Goal: Task Accomplishment & Management: Use online tool/utility

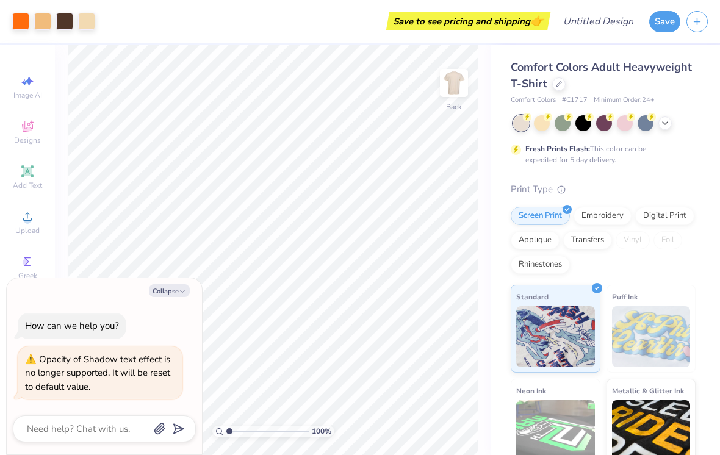
click at [172, 291] on button "Collapse" at bounding box center [169, 290] width 41 height 13
type textarea "x"
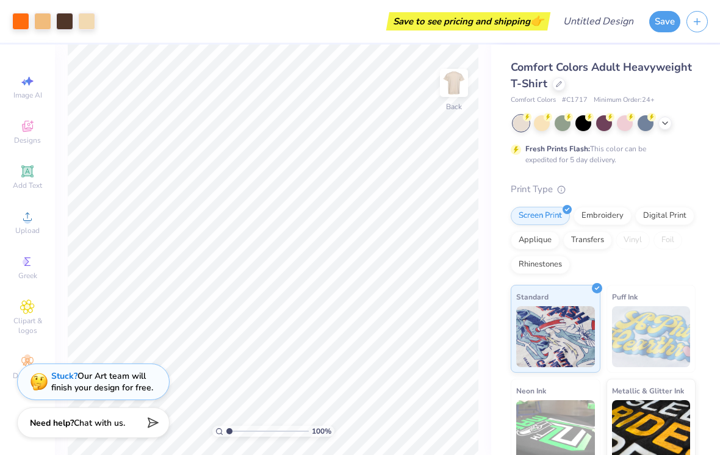
click at [23, 135] on div "Designs" at bounding box center [27, 132] width 43 height 36
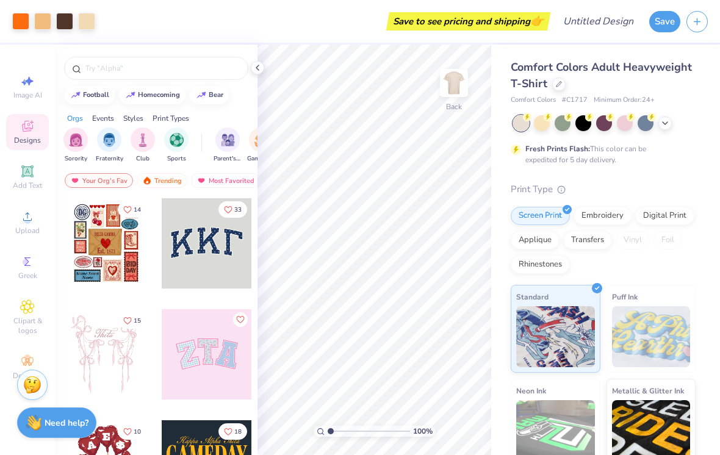
click at [204, 66] on input "text" at bounding box center [162, 68] width 156 height 12
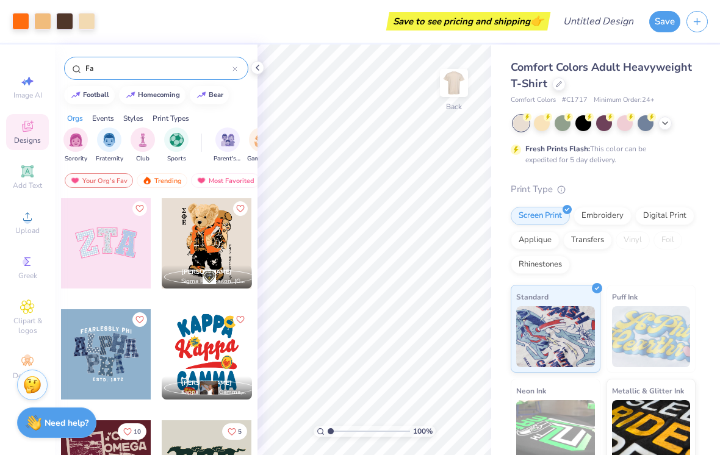
type input "Fa"
click at [227, 142] on img "filter for Parent's Weekend" at bounding box center [228, 140] width 14 height 14
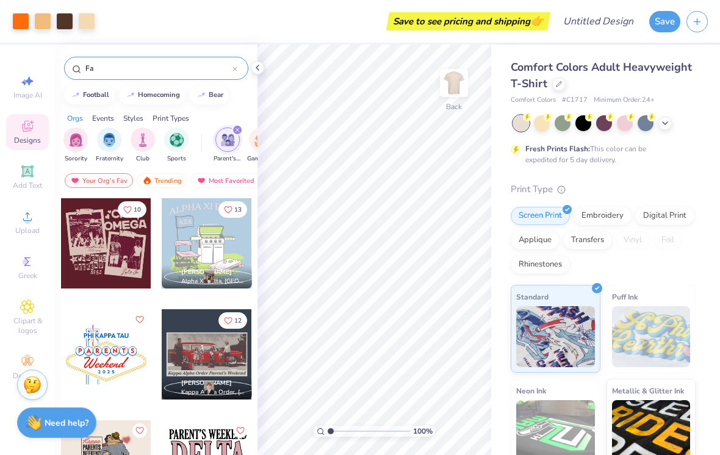
click at [113, 259] on div at bounding box center [106, 243] width 90 height 90
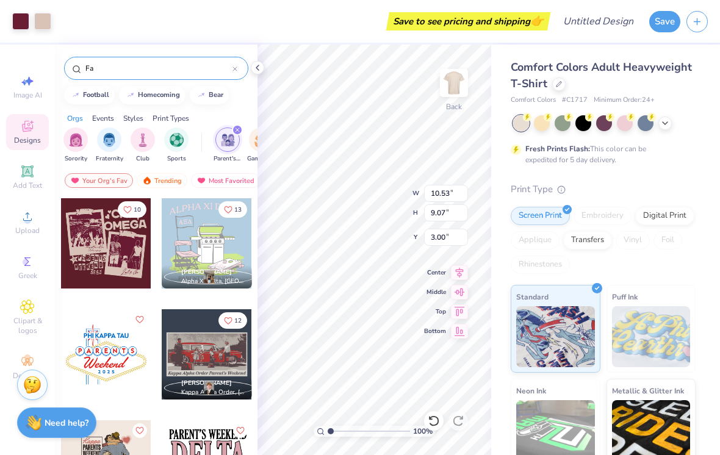
type input "14.34"
type input "10.00"
type input "11.84"
type input "0.66"
type input "10.53"
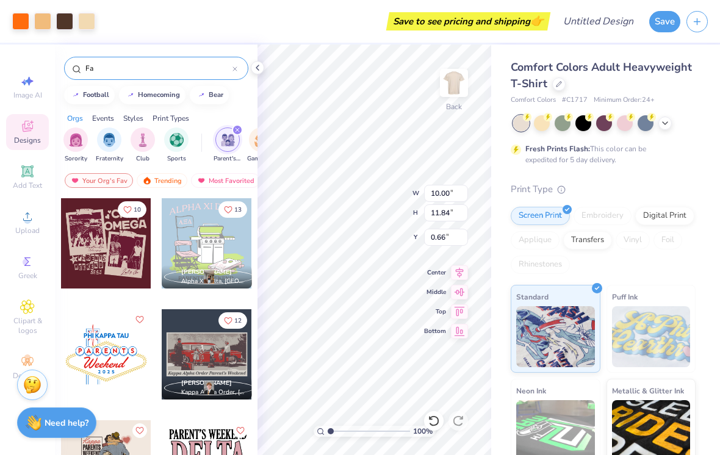
type input "9.07"
type input "14.34"
type input "10.00"
type input "11.84"
type input "0.66"
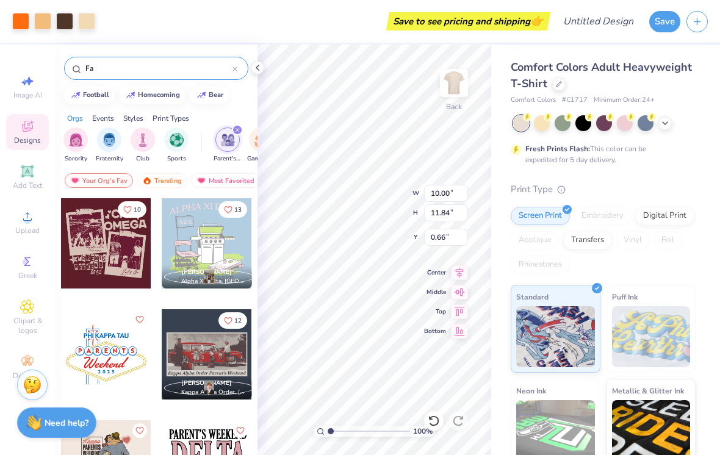
type input "3.56"
type input "4.21"
type input "8.39"
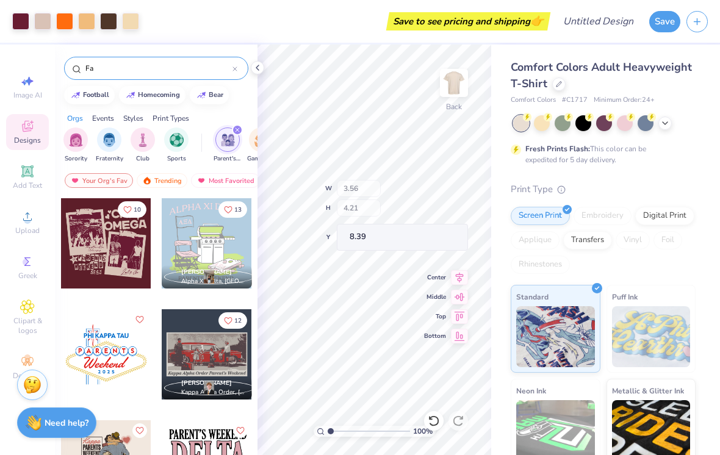
type input "0.60"
type input "0.85"
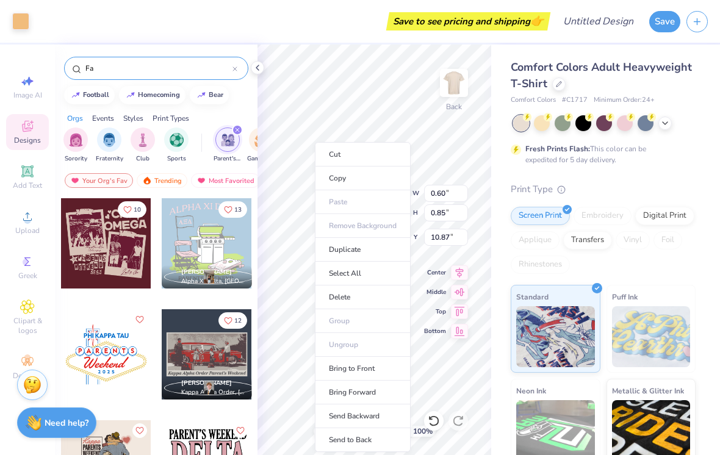
type input "10.73"
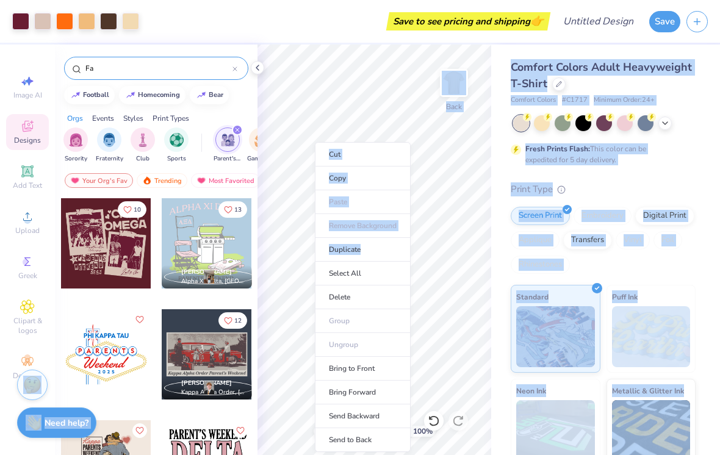
click at [358, 162] on li "Cut" at bounding box center [363, 154] width 96 height 24
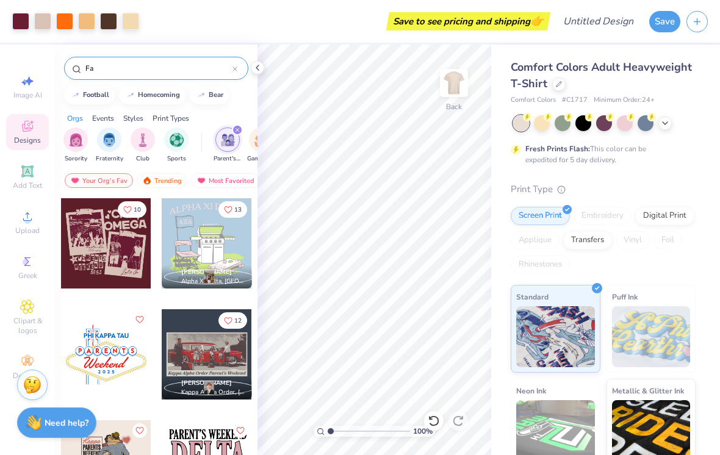
click at [628, 248] on div "Vinyl" at bounding box center [633, 240] width 34 height 18
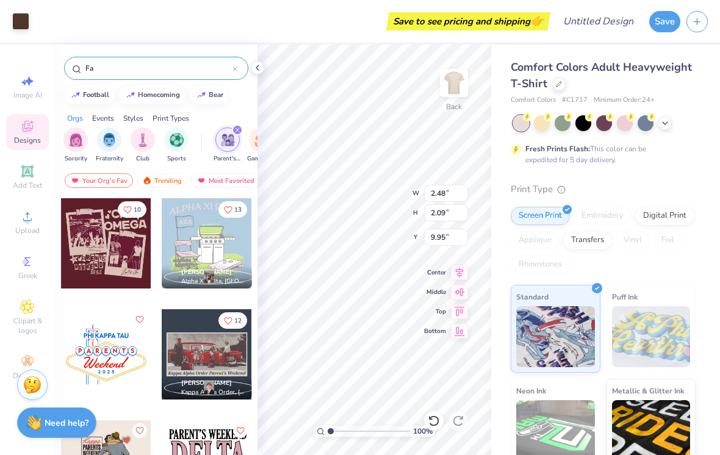
type input "10.41"
type input "2.05"
type input "2.21"
type input "9.73"
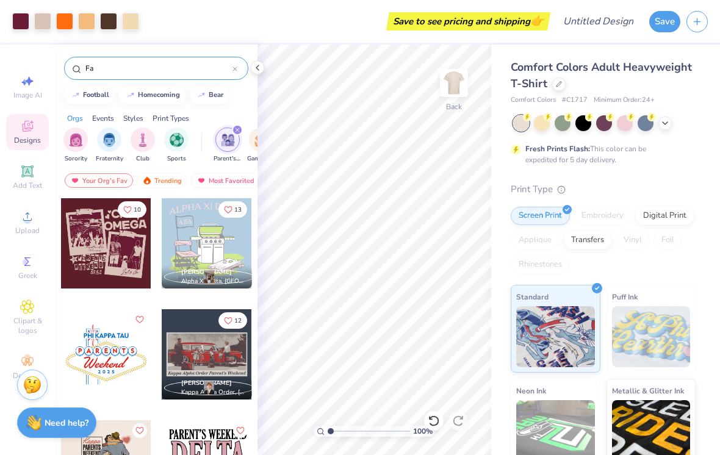
click at [430, 417] on icon at bounding box center [431, 418] width 2 height 2
click at [255, 65] on icon at bounding box center [258, 68] width 10 height 10
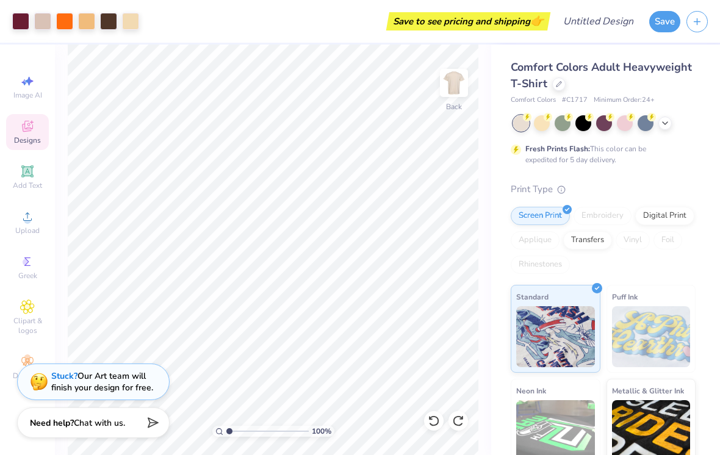
click at [26, 232] on span "Upload" at bounding box center [27, 231] width 24 height 10
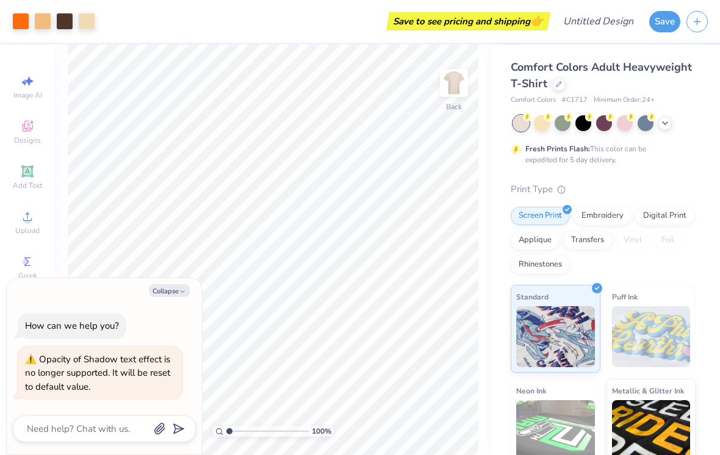
click at [168, 289] on button "Collapse" at bounding box center [169, 290] width 41 height 13
type textarea "x"
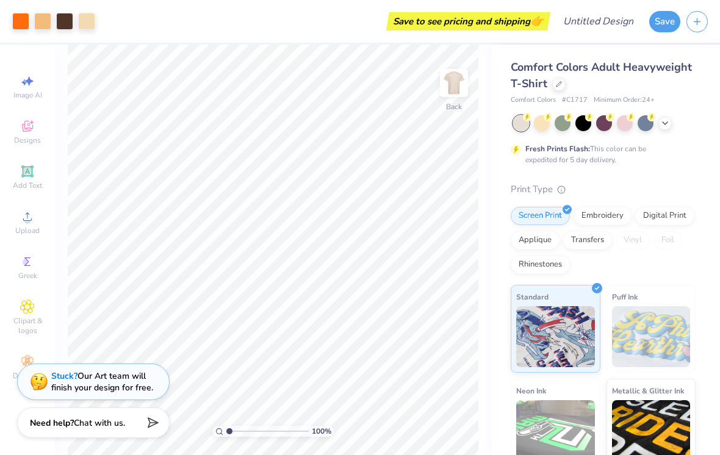
click at [544, 68] on span "Comfort Colors Adult Heavyweight T-Shirt" at bounding box center [601, 75] width 181 height 31
click at [595, 76] on div "Comfort Colors Adult Heavyweight T-Shirt" at bounding box center [603, 75] width 185 height 33
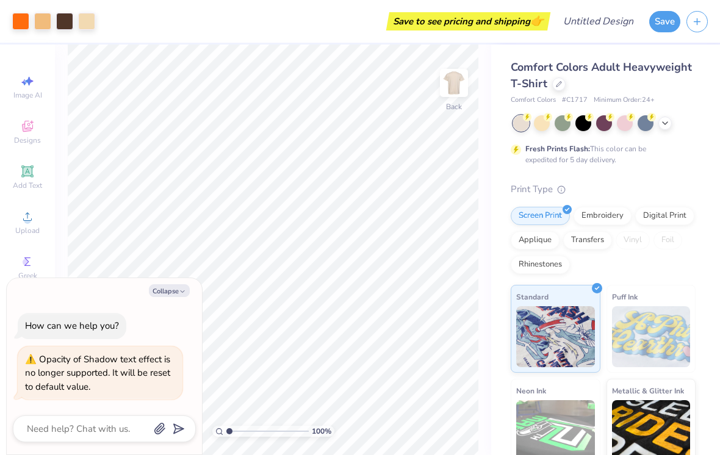
click at [456, 79] on img at bounding box center [454, 83] width 24 height 24
click at [26, 133] on icon at bounding box center [27, 126] width 15 height 15
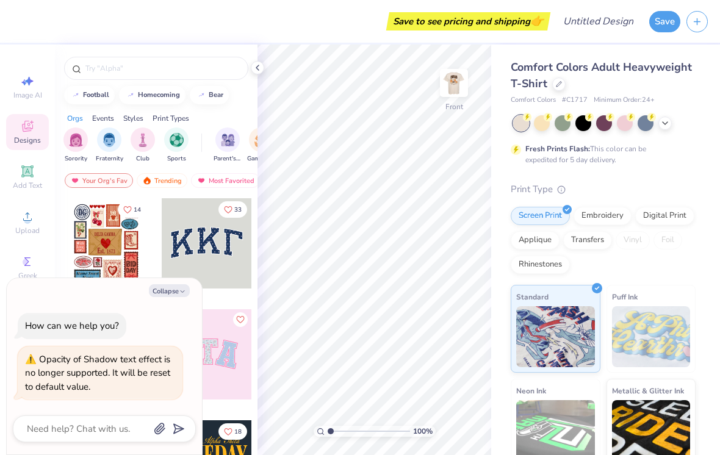
click at [168, 287] on button "Collapse" at bounding box center [169, 290] width 41 height 13
type textarea "x"
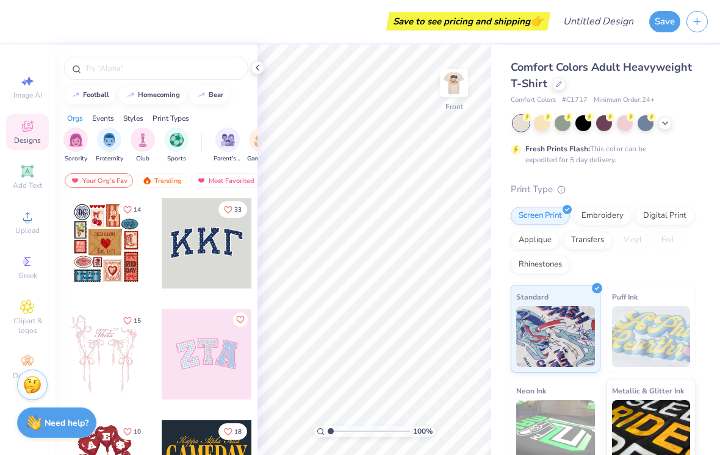
click at [171, 73] on input "text" at bounding box center [162, 68] width 156 height 12
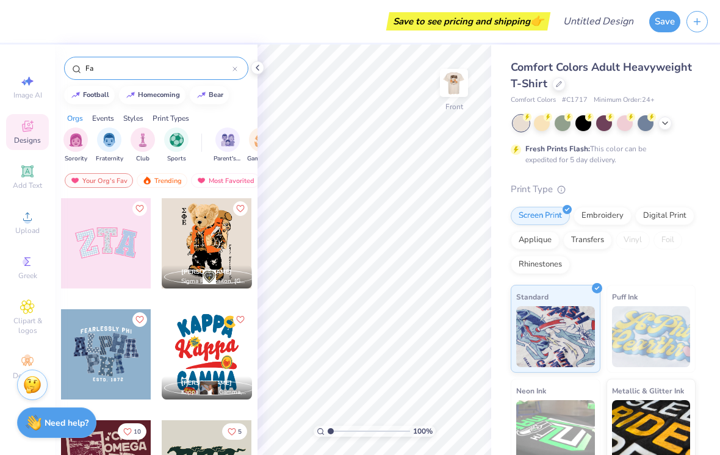
type input "Fa"
click at [226, 144] on img "filter for Parent's Weekend" at bounding box center [228, 140] width 14 height 14
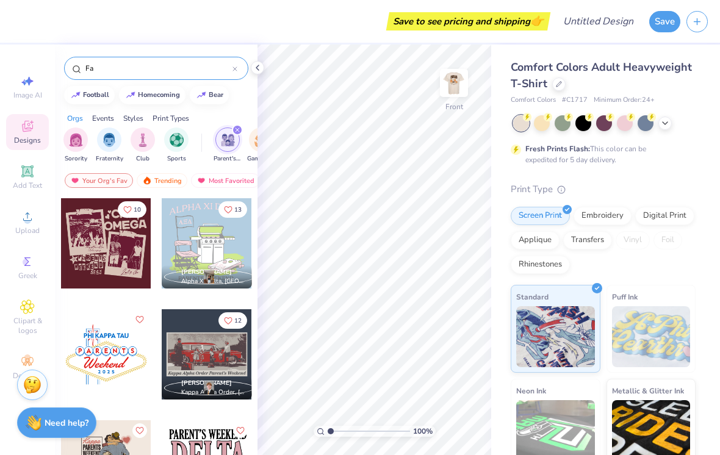
click at [118, 256] on div at bounding box center [106, 243] width 90 height 90
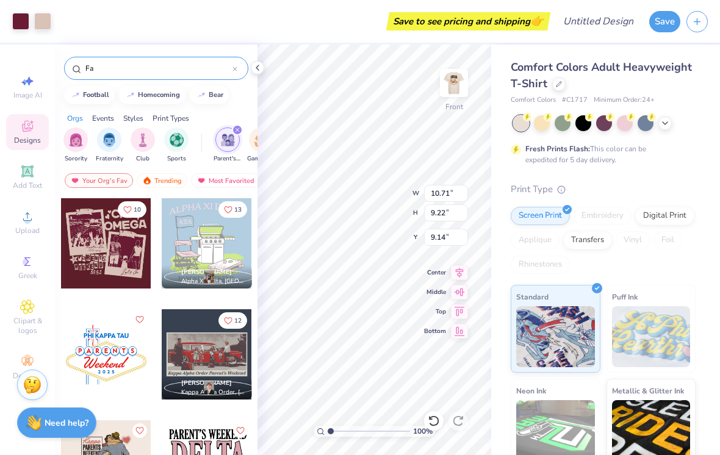
type input "7.62"
click at [596, 121] on div at bounding box center [604, 123] width 16 height 16
click at [665, 122] on icon at bounding box center [665, 123] width 10 height 10
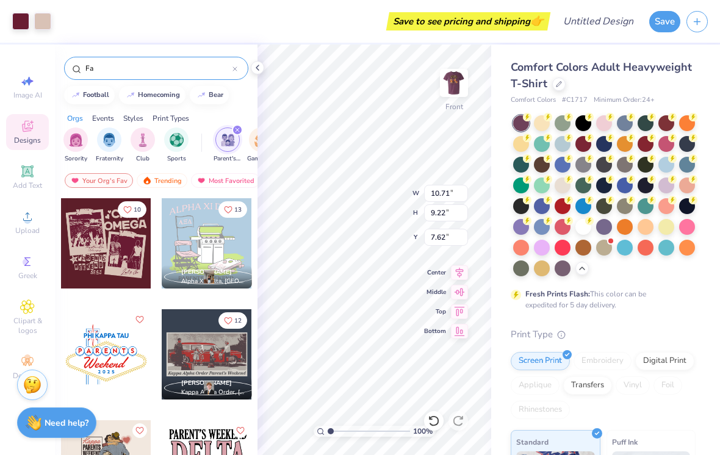
click at [644, 139] on div at bounding box center [646, 144] width 16 height 16
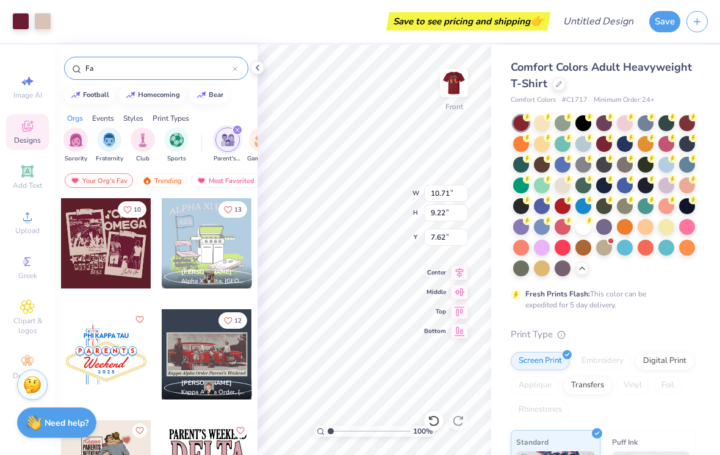
click at [600, 143] on div at bounding box center [604, 144] width 16 height 16
type input "11.16"
type input "9.62"
type input "7.16"
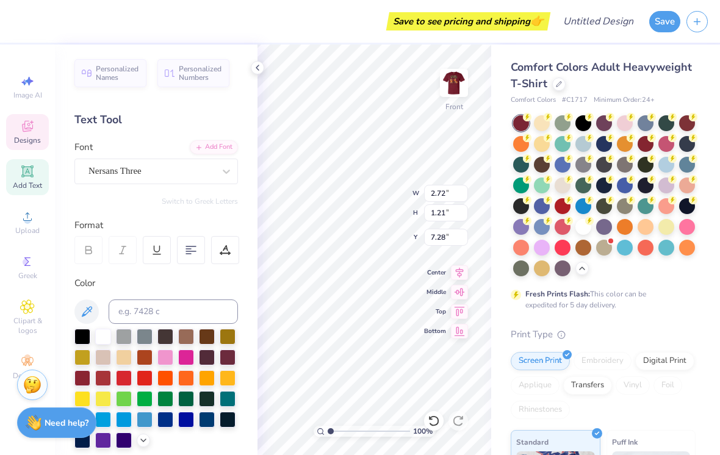
scroll to position [0, 1]
type textarea "bobcat"
type input "5.90"
type input "1.47"
type input "8.70"
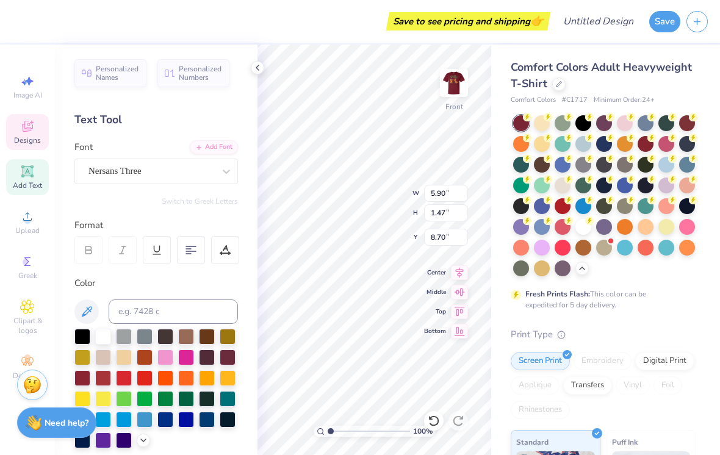
click at [430, 419] on icon at bounding box center [431, 418] width 2 height 2
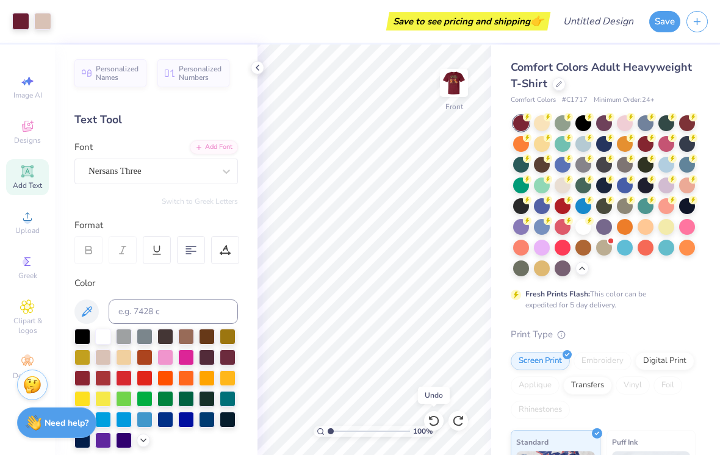
click at [432, 418] on icon at bounding box center [433, 421] width 10 height 11
click at [431, 418] on icon at bounding box center [433, 421] width 10 height 11
click at [429, 418] on icon at bounding box center [434, 421] width 12 height 12
click at [430, 418] on icon at bounding box center [431, 418] width 2 height 2
click at [436, 417] on icon at bounding box center [433, 421] width 10 height 11
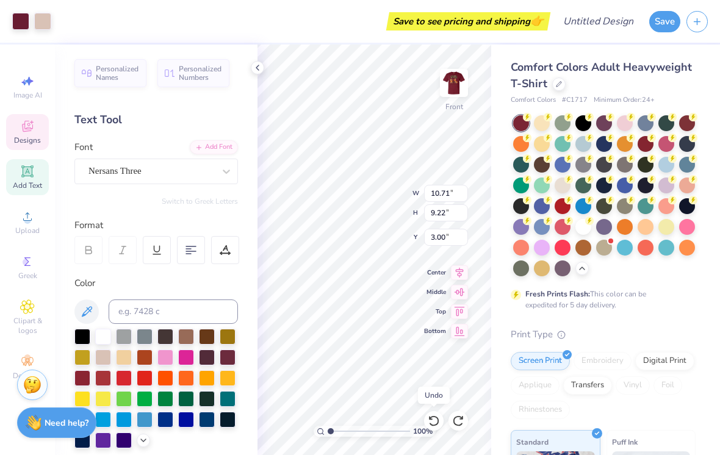
click at [428, 417] on icon at bounding box center [434, 421] width 12 height 12
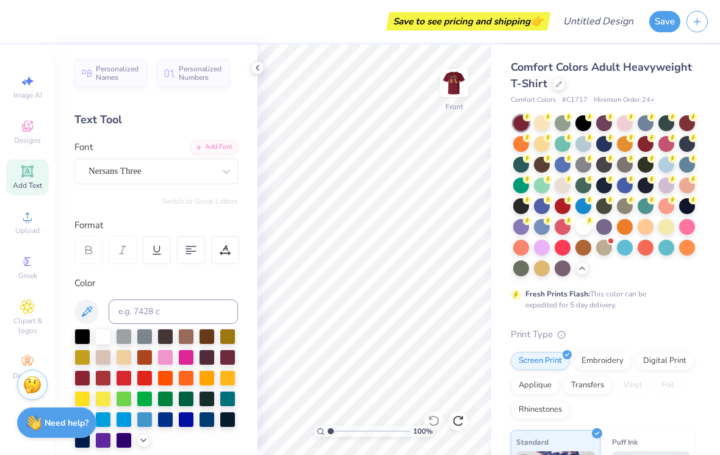
click at [29, 148] on div "Designs" at bounding box center [27, 132] width 43 height 36
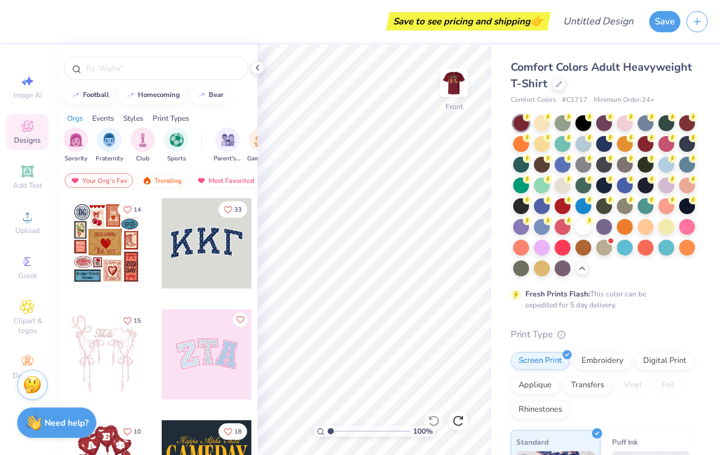
scroll to position [-2, 0]
click at [188, 74] on input "text" at bounding box center [162, 68] width 156 height 12
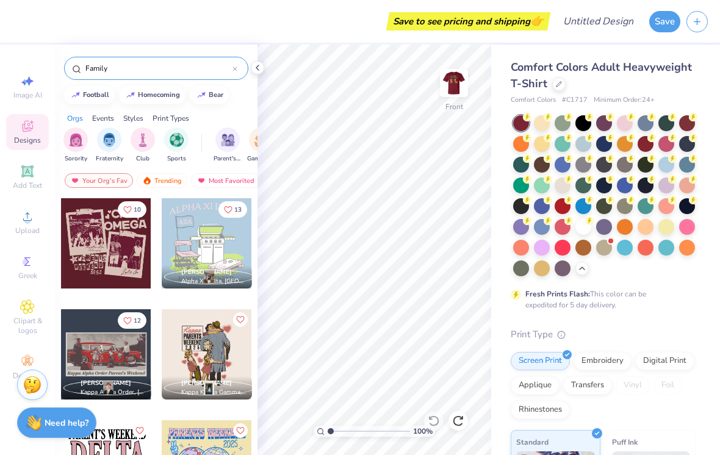
type input "Family"
click at [233, 142] on img "filter for Parent's Weekend" at bounding box center [228, 140] width 14 height 14
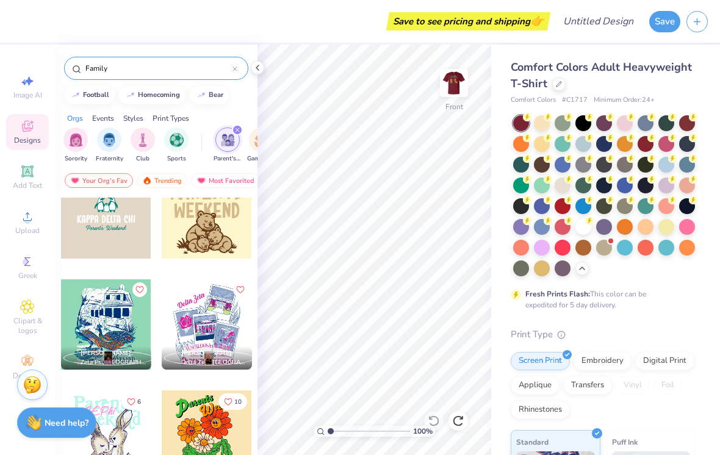
scroll to position [1581, 0]
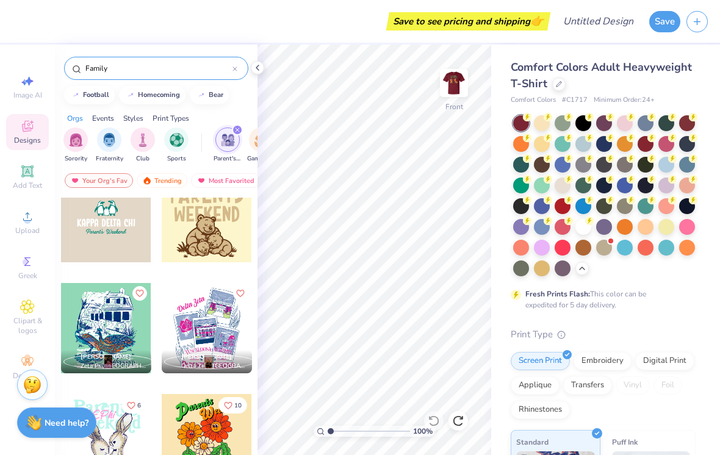
click at [207, 320] on div at bounding box center [207, 328] width 90 height 90
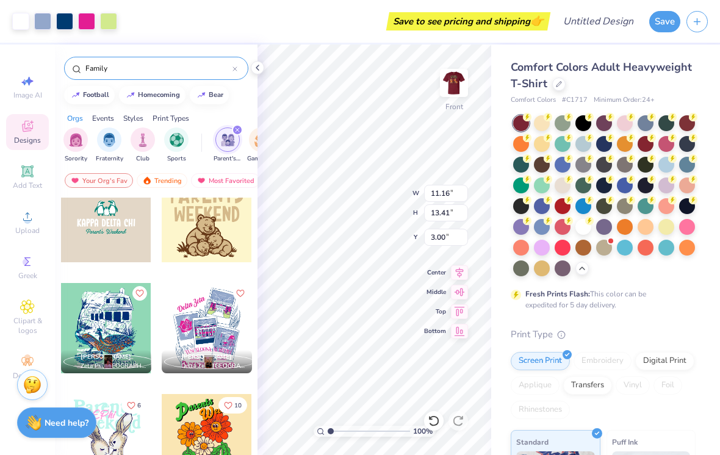
click at [90, 20] on div at bounding box center [86, 21] width 17 height 17
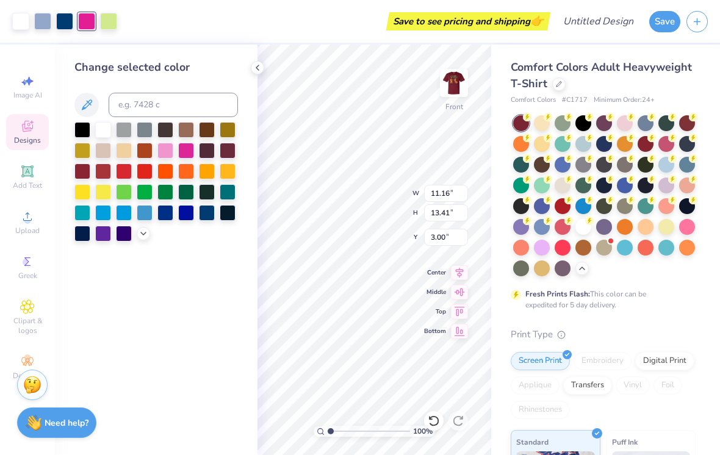
click at [85, 176] on div at bounding box center [82, 172] width 16 height 16
click at [582, 227] on div at bounding box center [584, 227] width 16 height 16
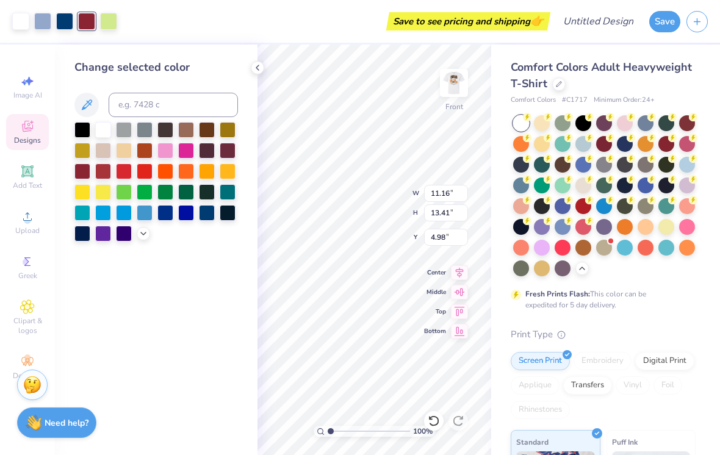
type input "4.93"
click at [68, 18] on div at bounding box center [64, 21] width 17 height 17
click at [89, 170] on div at bounding box center [82, 172] width 16 height 16
click at [45, 23] on div at bounding box center [42, 21] width 17 height 17
click at [85, 175] on div at bounding box center [82, 172] width 16 height 16
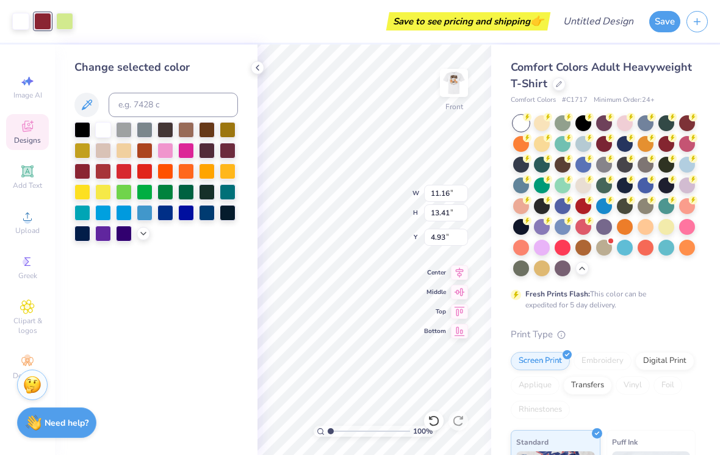
click at [125, 157] on div at bounding box center [124, 151] width 16 height 16
click at [99, 135] on div at bounding box center [103, 130] width 16 height 16
click at [435, 417] on icon at bounding box center [433, 421] width 10 height 11
click at [428, 421] on icon at bounding box center [434, 421] width 12 height 12
click at [432, 421] on icon at bounding box center [434, 421] width 12 height 12
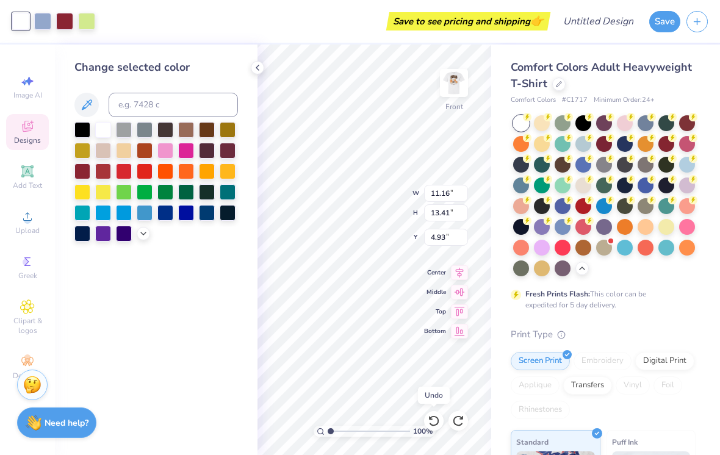
click at [430, 422] on icon at bounding box center [434, 421] width 12 height 12
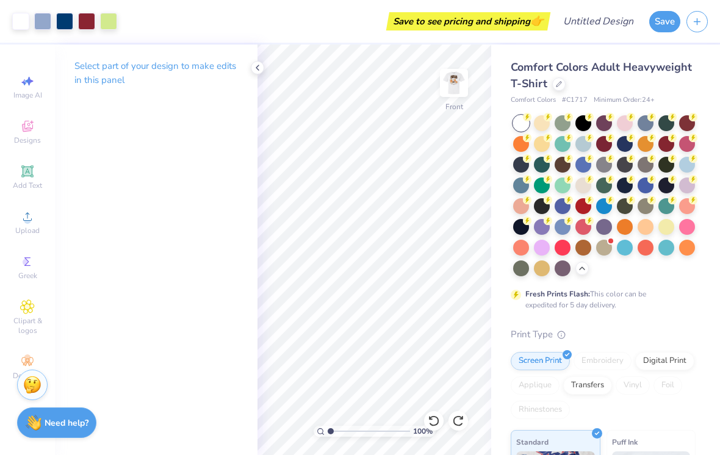
click at [425, 417] on div at bounding box center [434, 421] width 20 height 20
click at [437, 418] on icon at bounding box center [433, 421] width 10 height 11
click at [433, 422] on icon at bounding box center [434, 421] width 12 height 12
click at [433, 414] on div at bounding box center [434, 421] width 20 height 20
click at [33, 130] on icon at bounding box center [27, 126] width 15 height 15
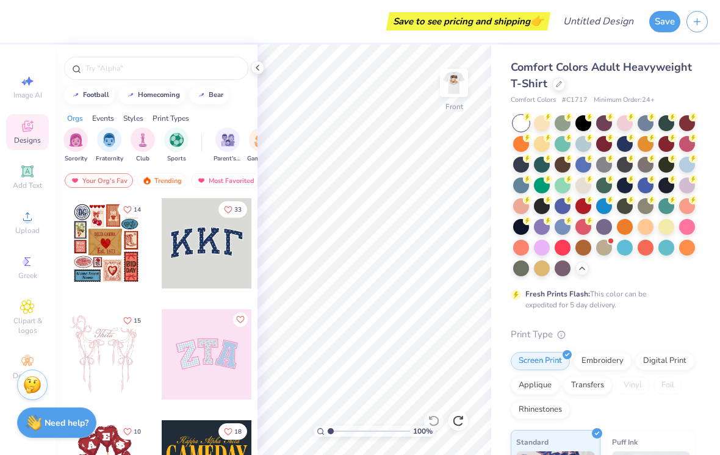
click at [224, 147] on img "filter for Parent's Weekend" at bounding box center [228, 140] width 14 height 14
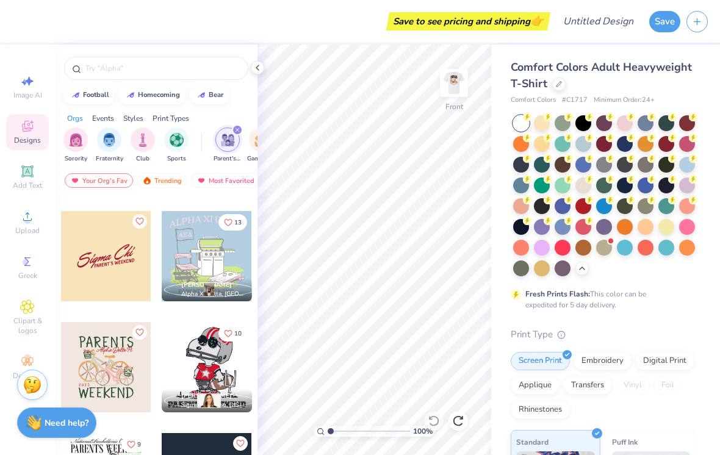
scroll to position [314, 0]
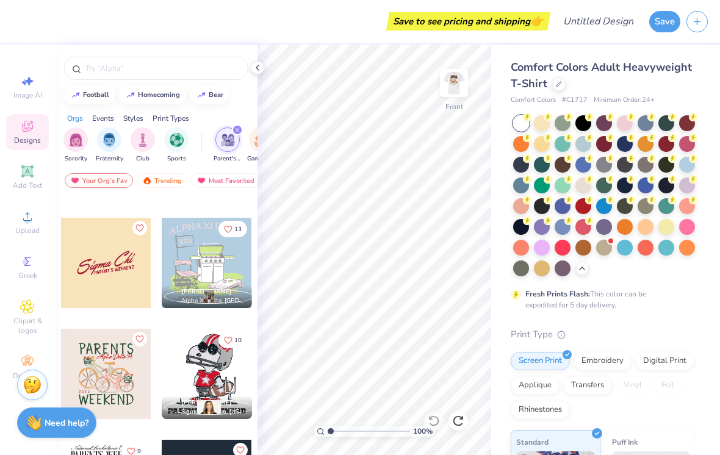
click at [220, 264] on div at bounding box center [207, 263] width 90 height 90
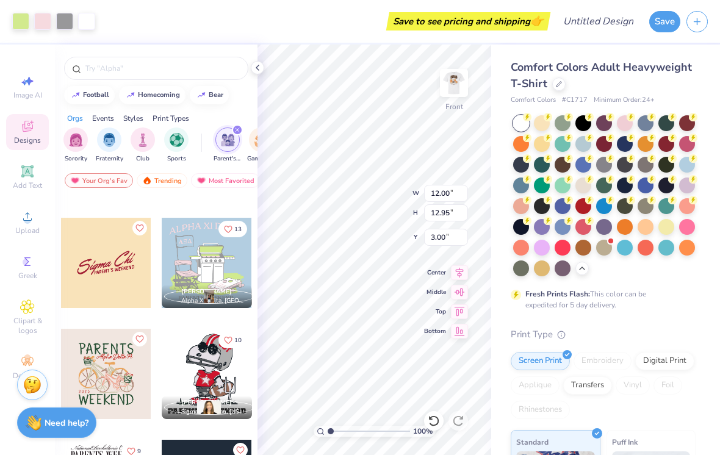
type input "6.35"
click at [47, 18] on div at bounding box center [42, 21] width 17 height 17
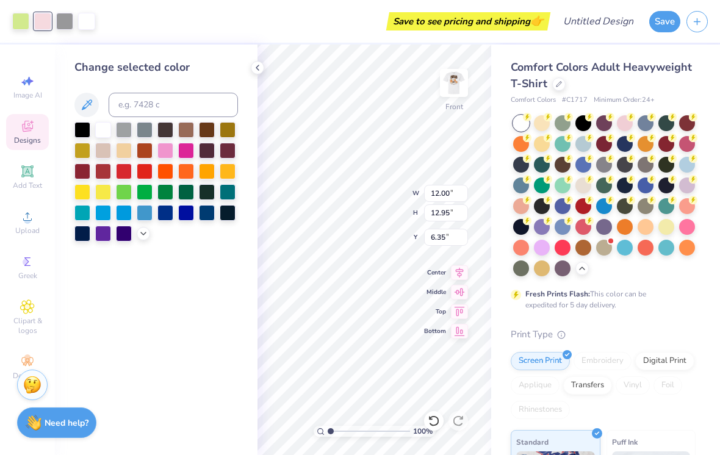
click at [685, 120] on div at bounding box center [687, 123] width 16 height 16
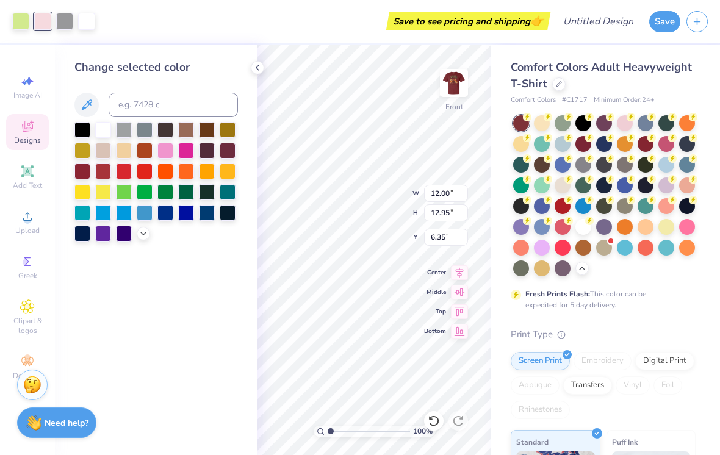
click at [583, 226] on div at bounding box center [584, 227] width 16 height 16
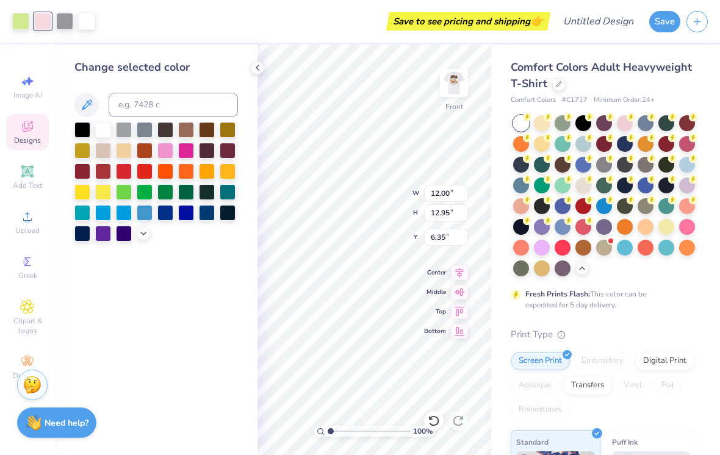
click at [81, 179] on div at bounding box center [82, 172] width 16 height 16
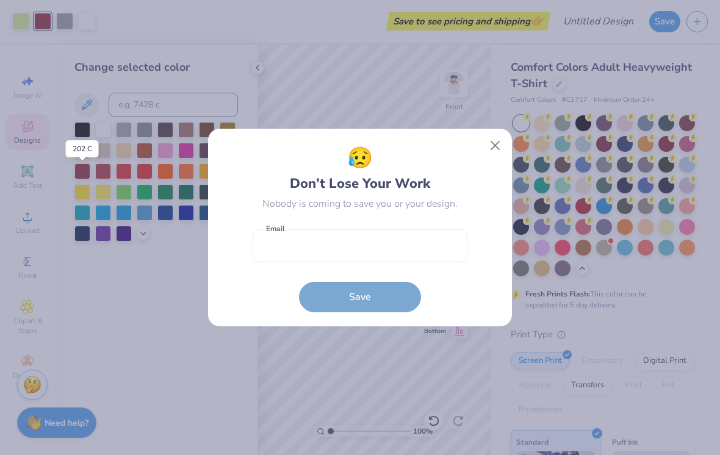
click at [492, 146] on button "Close" at bounding box center [495, 145] width 23 height 23
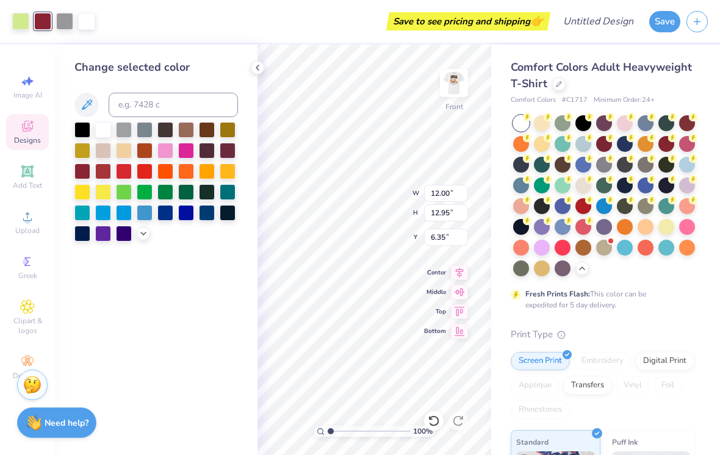
click at [432, 423] on icon at bounding box center [434, 421] width 12 height 12
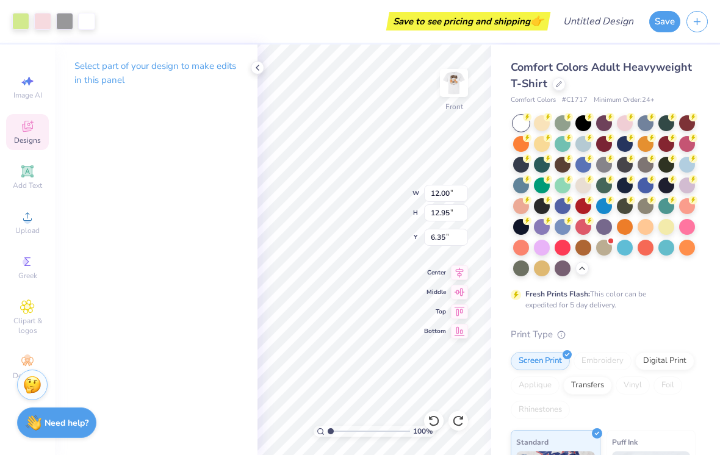
click at [82, 19] on div at bounding box center [86, 21] width 17 height 17
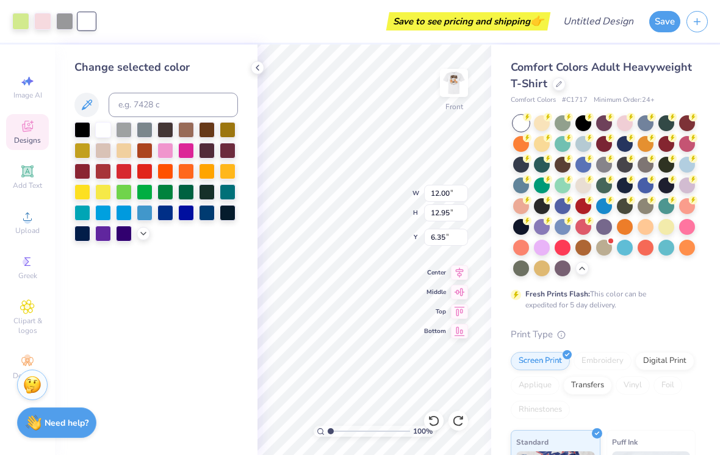
click at [79, 175] on div at bounding box center [82, 172] width 16 height 16
click at [46, 16] on div at bounding box center [42, 21] width 17 height 17
click at [99, 131] on div at bounding box center [103, 130] width 16 height 16
click at [59, 24] on div at bounding box center [64, 21] width 17 height 17
click at [81, 129] on div at bounding box center [82, 130] width 16 height 16
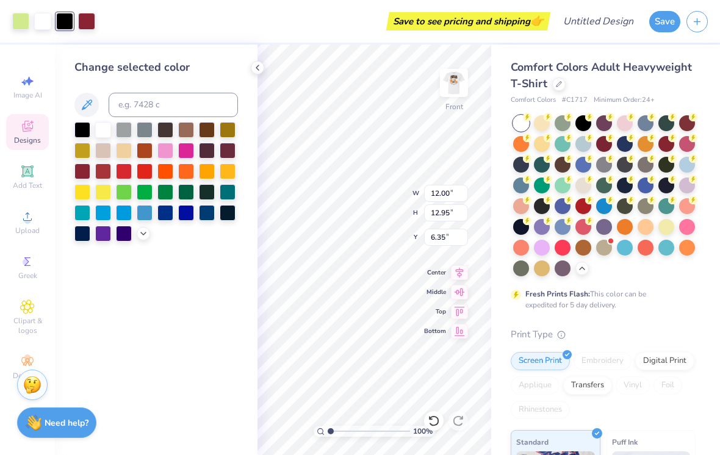
click at [170, 132] on div at bounding box center [165, 130] width 16 height 16
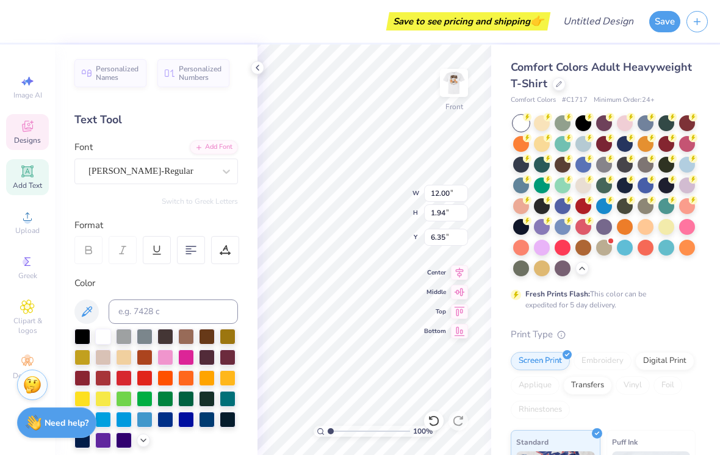
scroll to position [1, 1]
type textarea "A"
type textarea "B"
type textarea "BOBCAT BELLES"
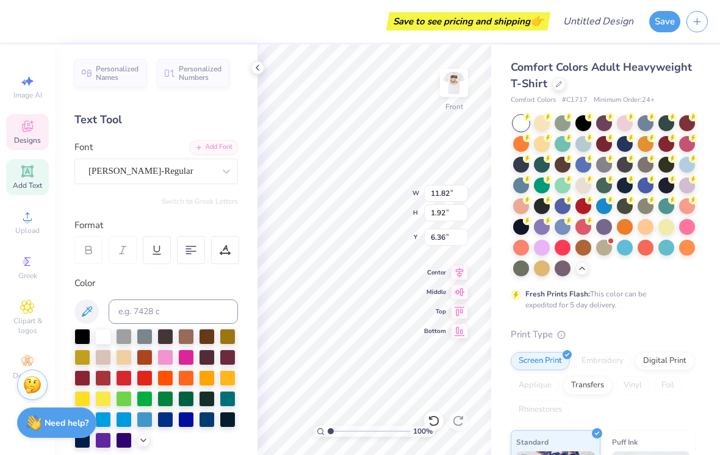
click at [82, 377] on div at bounding box center [82, 378] width 16 height 16
type input "11.61"
type input "9.41"
type input "8.35"
click at [103, 338] on div at bounding box center [103, 337] width 16 height 16
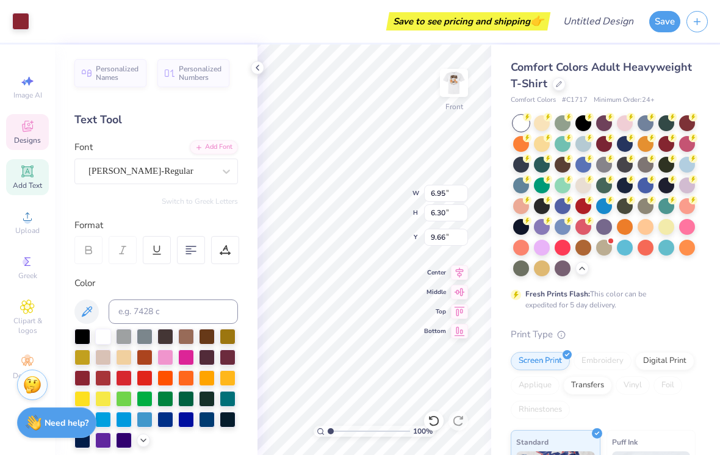
click at [26, 21] on div at bounding box center [20, 21] width 17 height 17
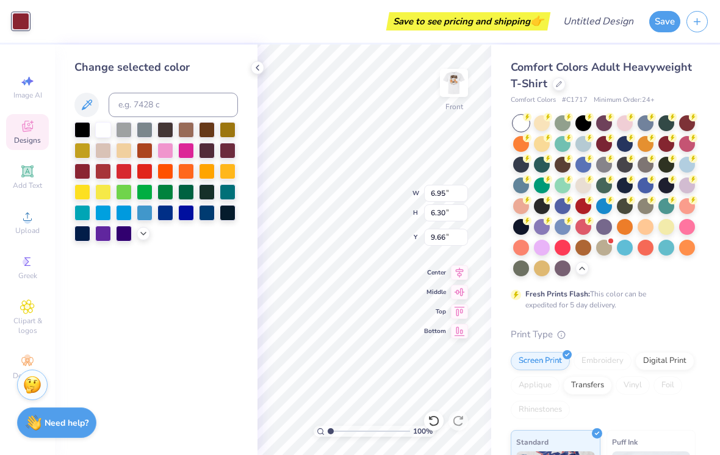
click at [101, 135] on div at bounding box center [103, 130] width 16 height 16
type input "11.61"
type input "9.41"
type input "8.35"
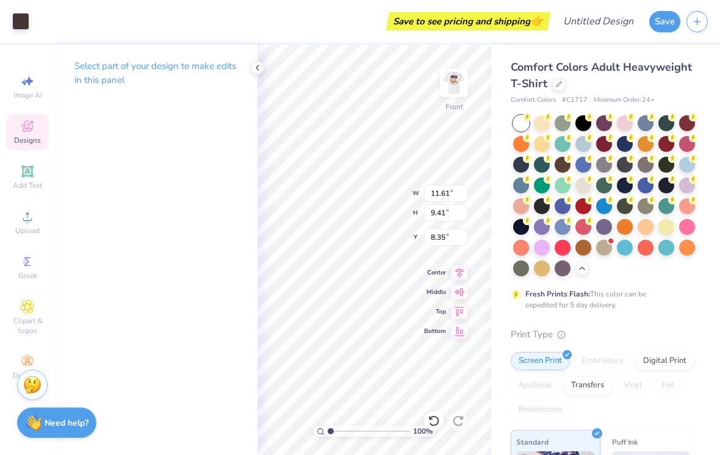
type input "4.05"
type input "2.62"
type input "12.40"
click at [21, 23] on div at bounding box center [20, 21] width 17 height 17
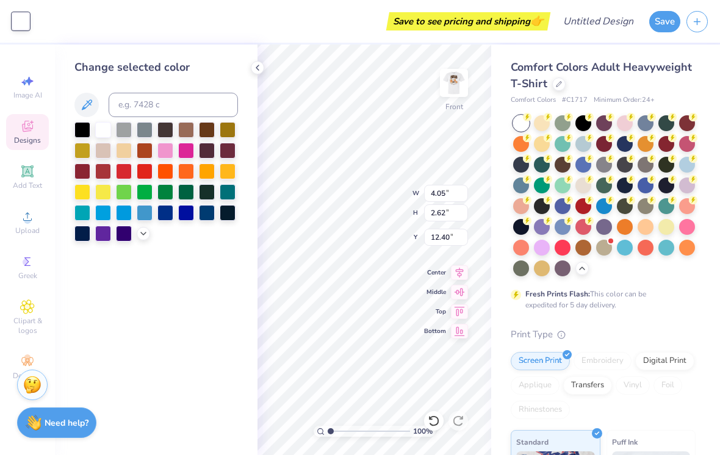
click at [81, 171] on div at bounding box center [82, 172] width 16 height 16
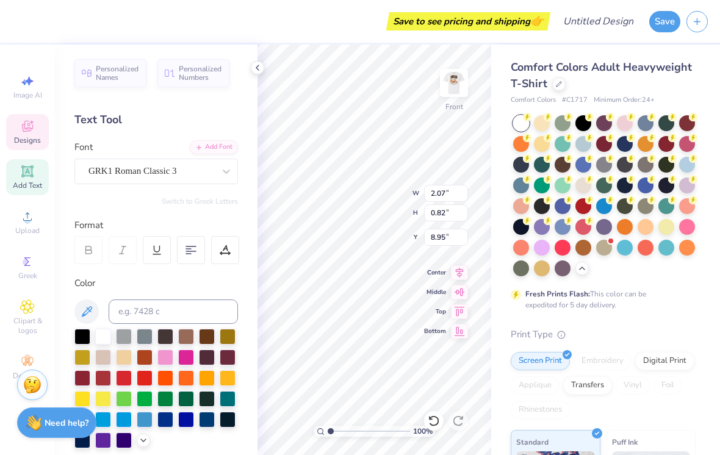
click at [82, 381] on div at bounding box center [82, 378] width 16 height 16
type textarea "B"
type textarea "G"
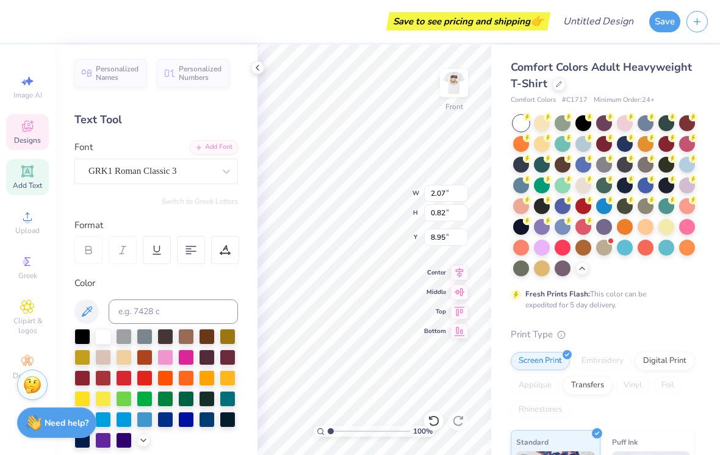
type textarea "G"
type textarea "n"
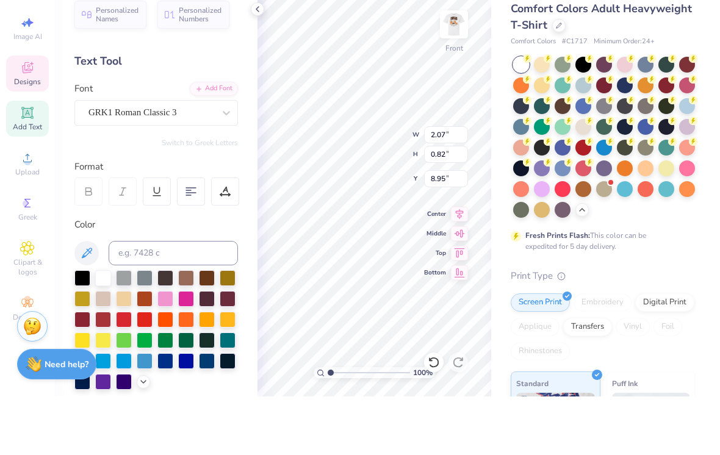
scroll to position [1, 1]
type textarea "g"
type input "0.68"
type input "0.77"
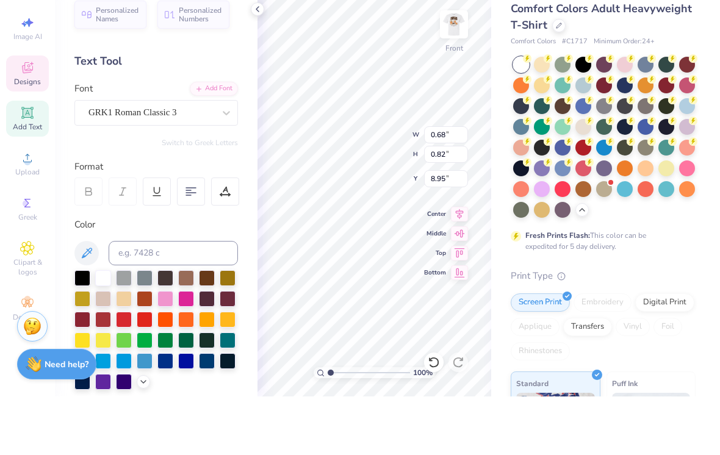
type input "8.98"
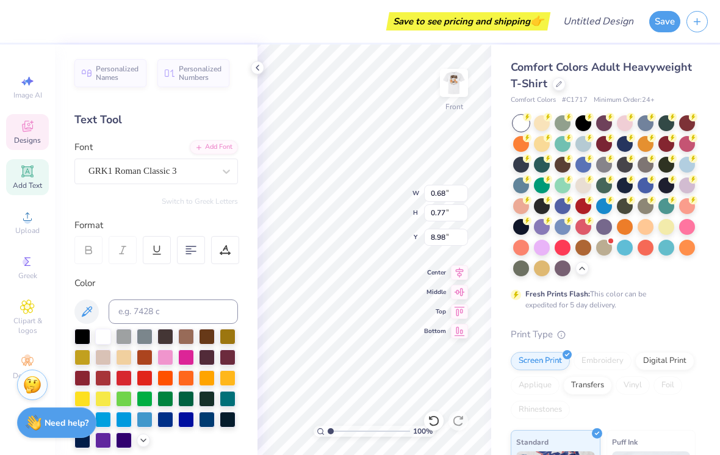
type input "1.21"
type input "1.36"
click at [430, 418] on icon at bounding box center [431, 418] width 2 height 2
type input "0.68"
type input "0.77"
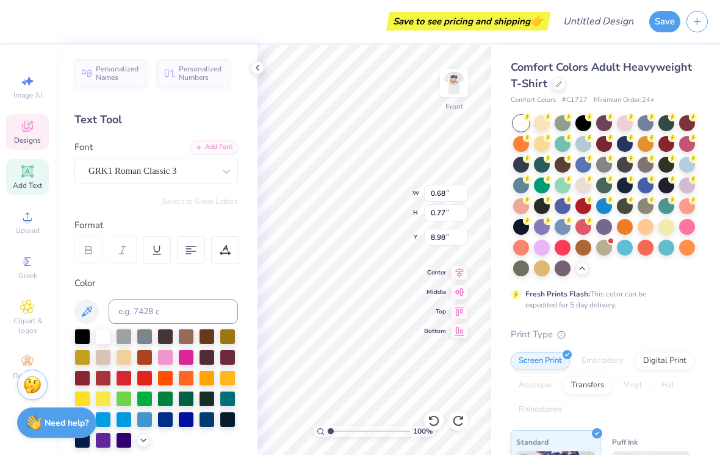
click at [430, 412] on div at bounding box center [434, 421] width 20 height 20
click at [430, 411] on div at bounding box center [434, 421] width 20 height 20
type input "2.07"
type input "0.82"
type input "8.95"
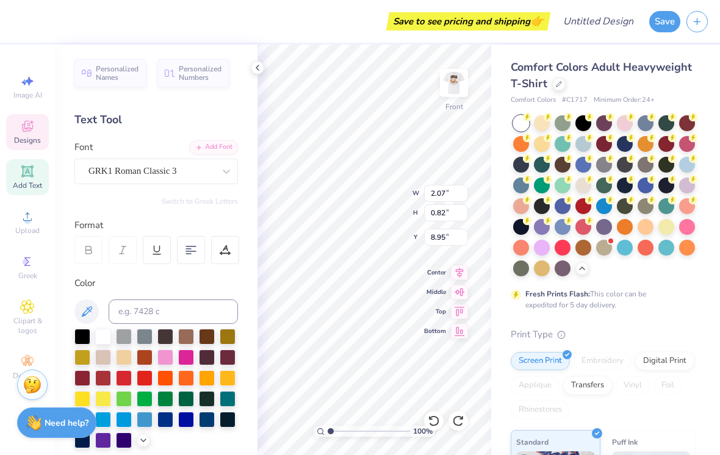
scroll to position [1, 1]
type textarea "go cats"
click at [85, 380] on div at bounding box center [82, 378] width 16 height 16
type input "11.82"
type input "1.92"
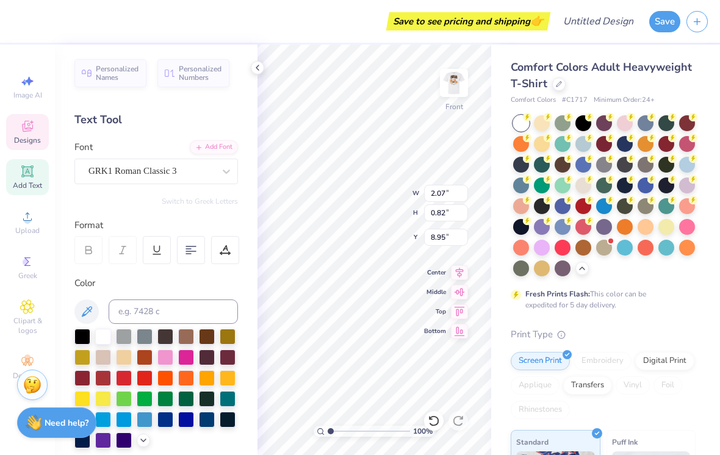
type input "6.36"
type input "4.46"
type input "0.84"
type input "8.94"
type input "2.51"
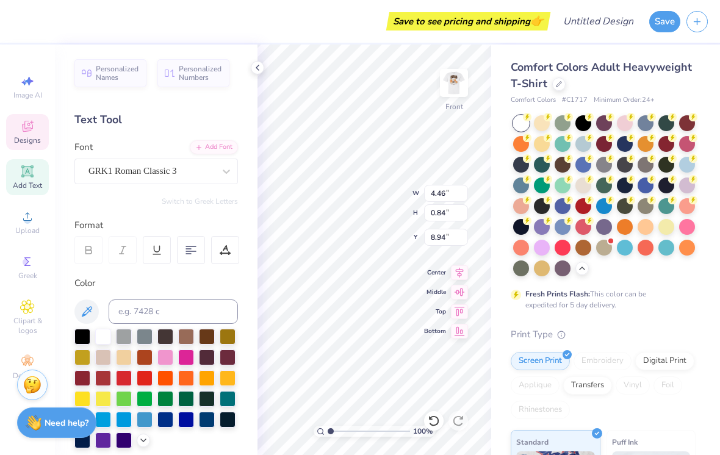
type input "0.47"
type input "9.19"
type input "2.50"
type input "0.46"
type input "9.21"
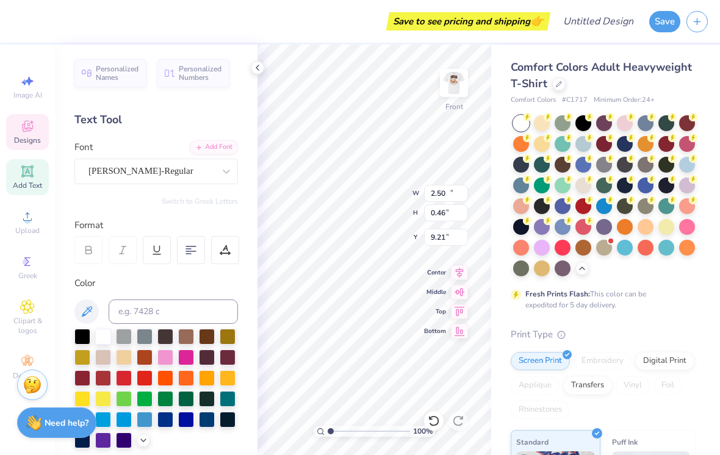
type input "11.82"
type input "1.92"
type input "6.36"
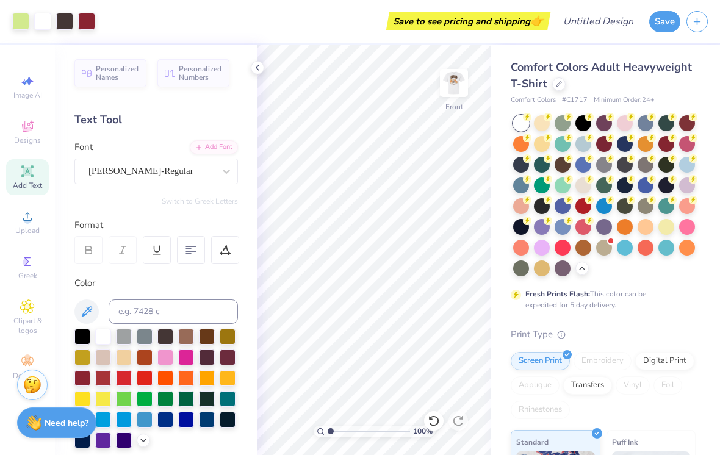
click at [436, 415] on icon at bounding box center [434, 421] width 12 height 12
click at [433, 414] on div at bounding box center [434, 421] width 20 height 20
click at [435, 416] on icon at bounding box center [434, 421] width 12 height 12
click at [431, 416] on icon at bounding box center [434, 421] width 12 height 12
click at [434, 419] on icon at bounding box center [434, 421] width 12 height 12
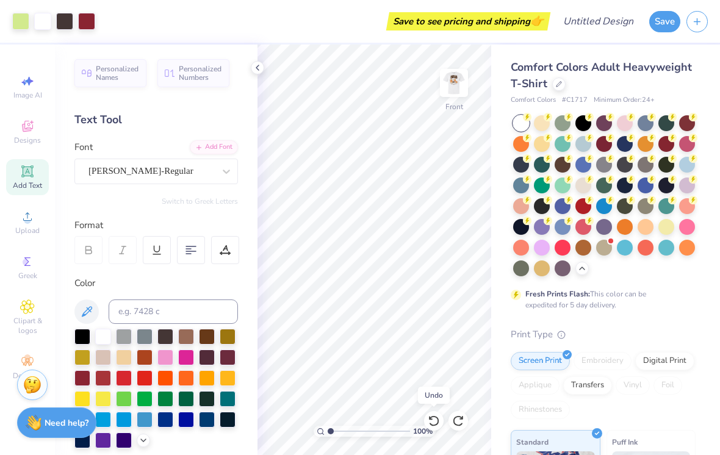
click at [431, 421] on icon at bounding box center [434, 421] width 12 height 12
click at [435, 423] on icon at bounding box center [434, 421] width 12 height 12
click at [429, 419] on icon at bounding box center [434, 421] width 12 height 12
click at [436, 420] on icon at bounding box center [434, 421] width 12 height 12
click at [442, 424] on div at bounding box center [434, 421] width 20 height 20
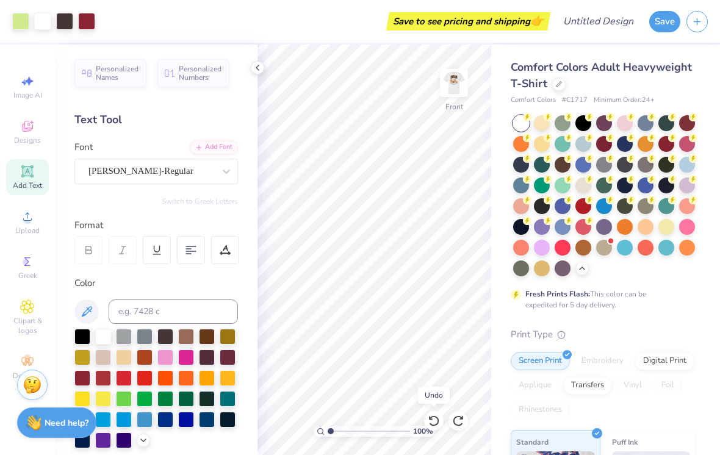
click at [442, 425] on div at bounding box center [434, 421] width 20 height 20
click at [436, 424] on icon at bounding box center [433, 421] width 10 height 11
click at [433, 423] on icon at bounding box center [434, 421] width 12 height 12
click at [431, 425] on icon at bounding box center [434, 421] width 12 height 12
click at [432, 424] on icon at bounding box center [434, 421] width 12 height 12
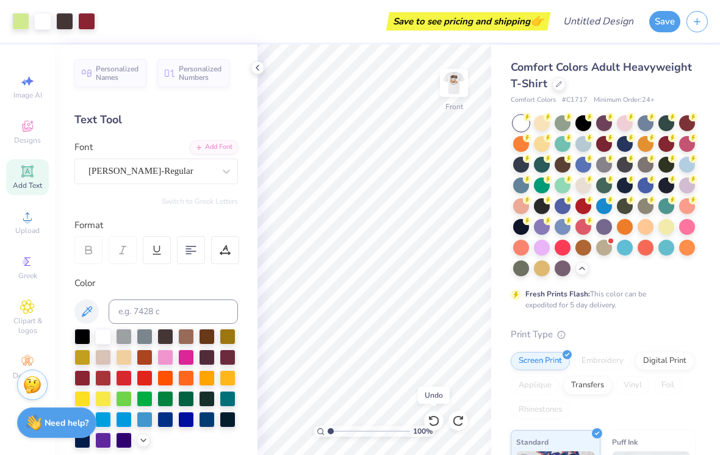
click at [434, 419] on icon at bounding box center [434, 421] width 12 height 12
click at [436, 421] on icon at bounding box center [434, 421] width 12 height 12
click at [439, 421] on icon at bounding box center [433, 421] width 10 height 11
click at [437, 419] on icon at bounding box center [434, 421] width 12 height 12
click at [438, 419] on icon at bounding box center [433, 421] width 10 height 11
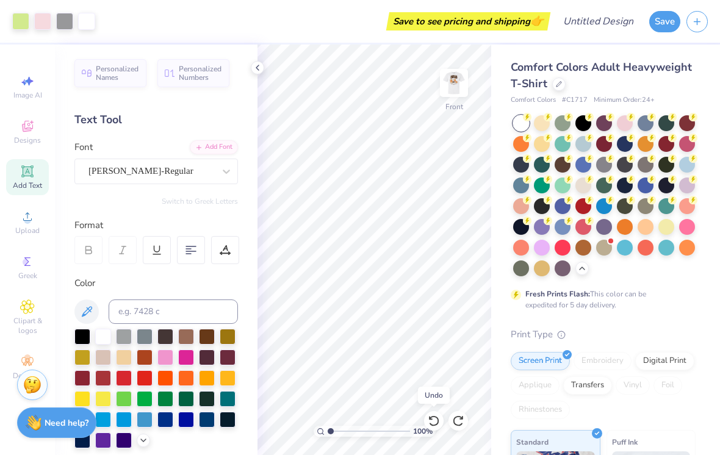
click at [434, 423] on icon at bounding box center [434, 421] width 12 height 12
click at [23, 186] on span "Add Text" at bounding box center [27, 186] width 29 height 10
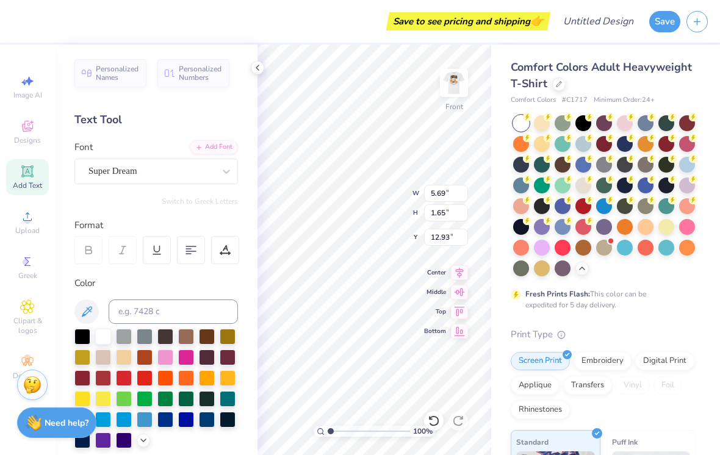
click at [428, 419] on icon at bounding box center [434, 421] width 12 height 12
click at [18, 139] on span "Designs" at bounding box center [27, 140] width 27 height 10
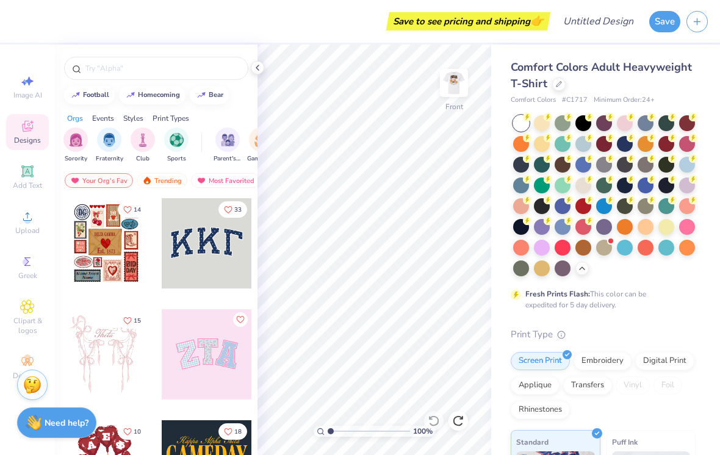
click at [227, 142] on img "filter for Parent's Weekend" at bounding box center [228, 140] width 14 height 14
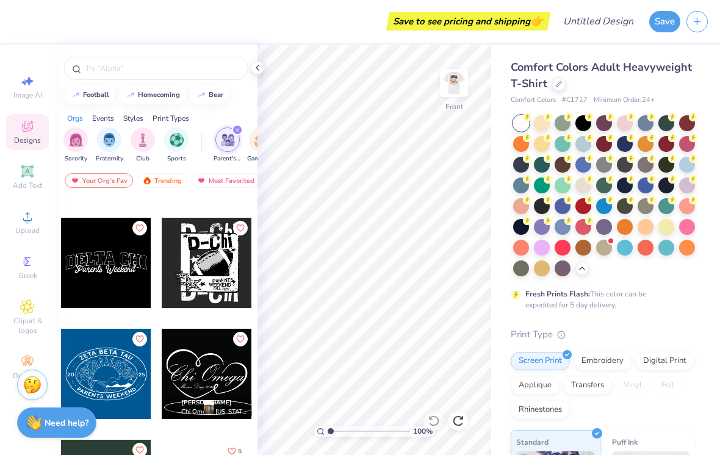
scroll to position [5423, 0]
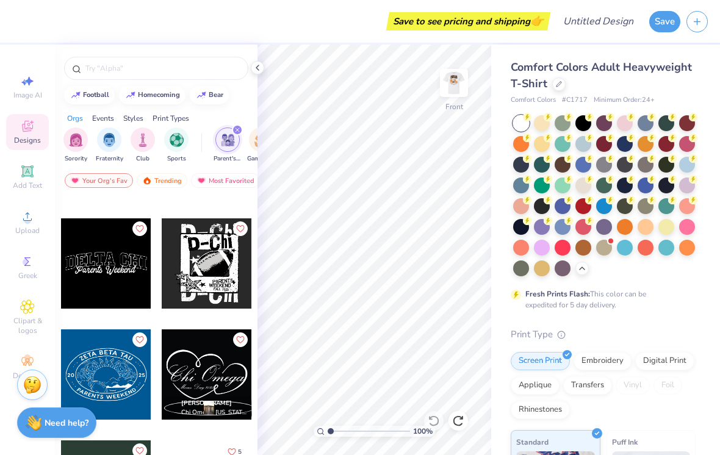
click at [208, 280] on div at bounding box center [207, 263] width 90 height 90
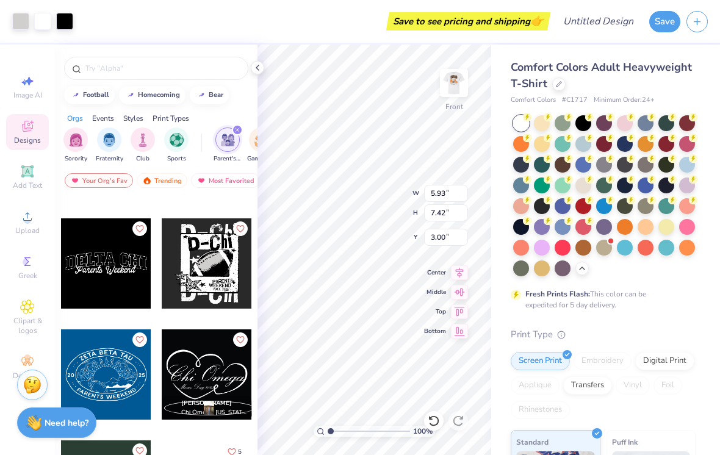
type input "9.57"
type input "8.16"
type input "10.21"
type input "8.64"
type input "10.40"
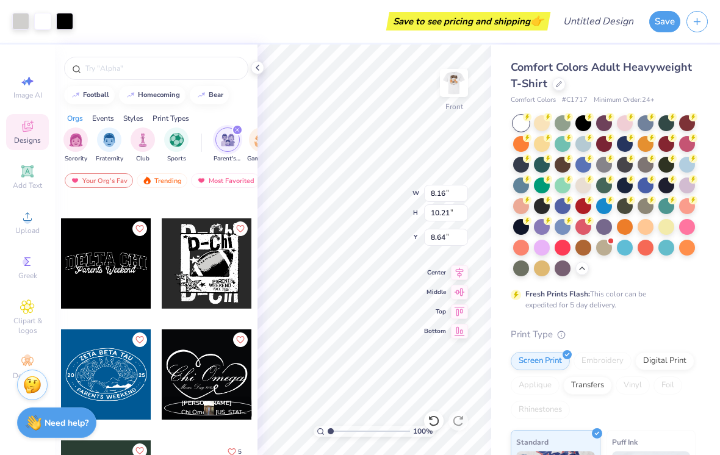
type input "13.02"
type input "7.24"
type input "11.31"
type input "14.16"
type input "6.09"
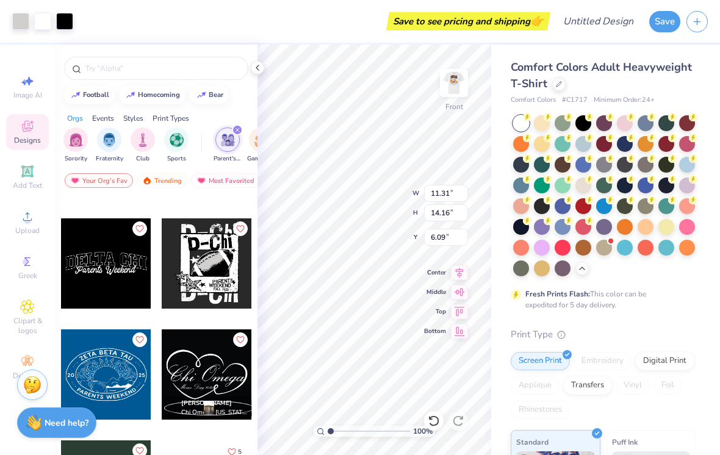
click at [611, 145] on div at bounding box center [604, 144] width 16 height 16
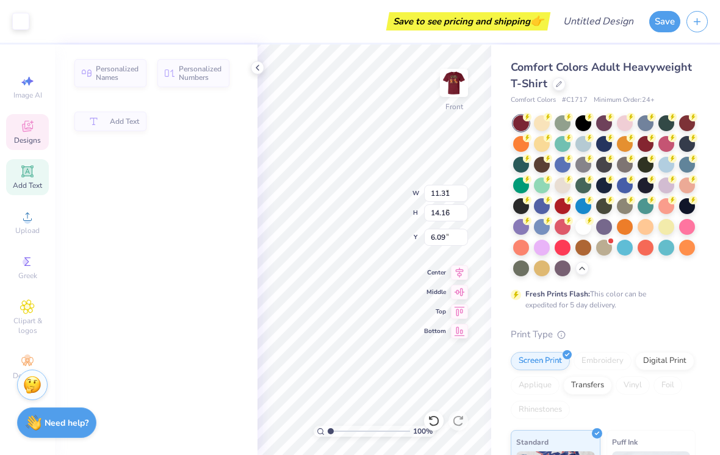
type input "9.96"
type input "3.71"
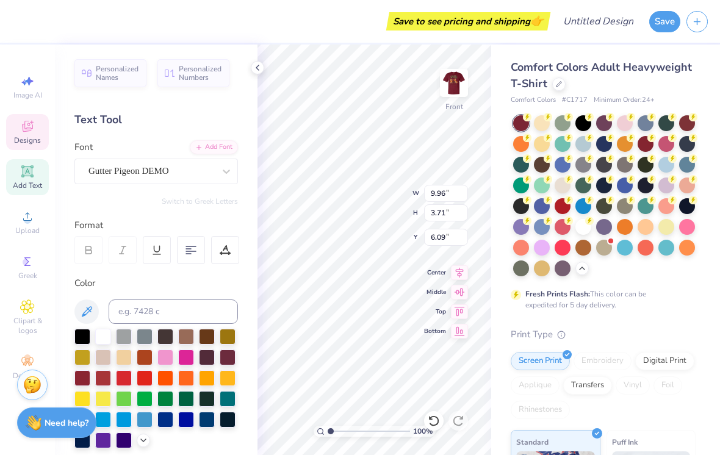
scroll to position [0, 1]
type textarea "[PERSON_NAME]"
click at [259, 66] on icon at bounding box center [258, 68] width 10 height 10
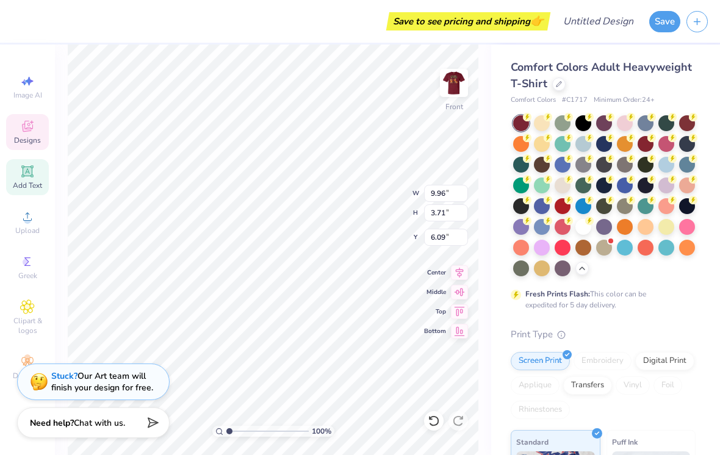
type input "14.53"
type input "2.66"
type input "6.62"
type input "12.49"
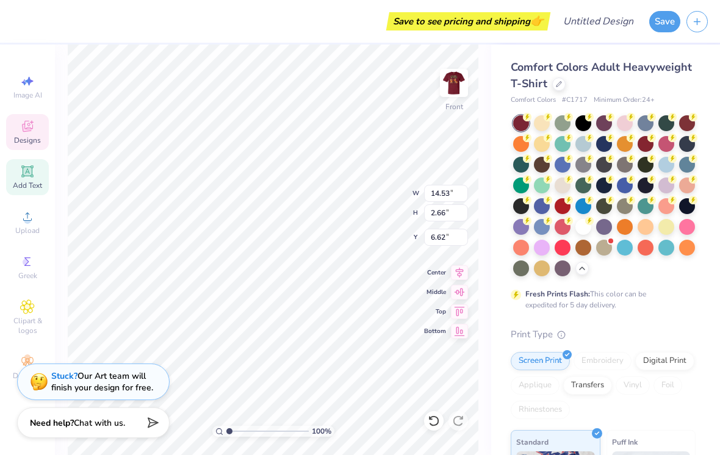
type input "2.28"
type input "6.99"
type input "10.02"
type input "1.83"
type input "7.44"
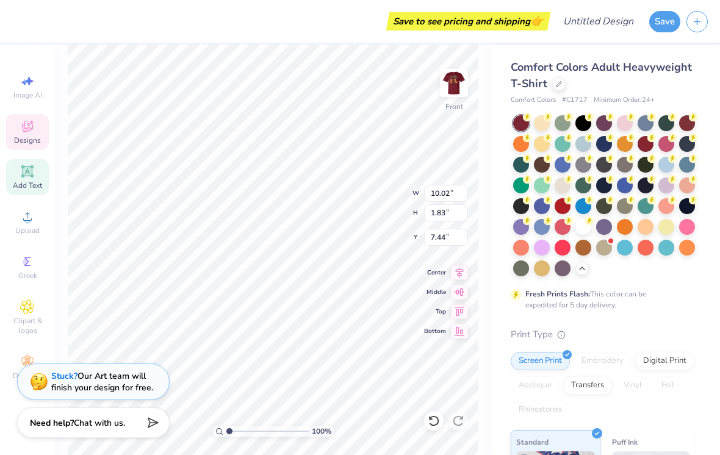
type input "11.80"
type input "2.16"
type input "5.69"
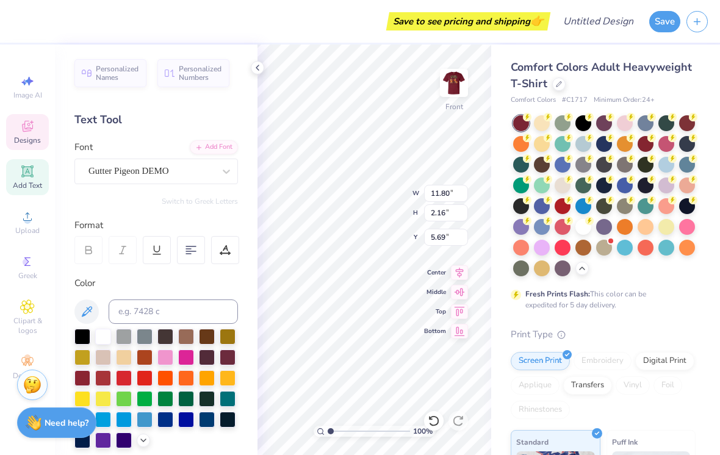
type input "7.81"
type input "3.11"
type input "7.85"
type textarea "D"
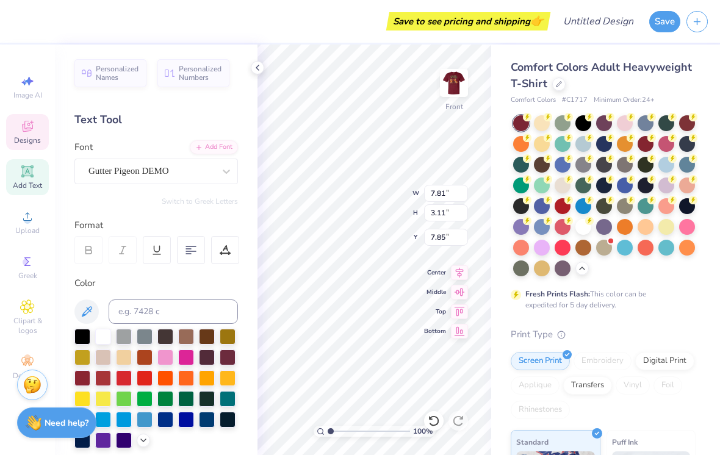
scroll to position [1, 1]
type textarea "Belles"
type input "11.80"
type input "2.16"
type input "5.69"
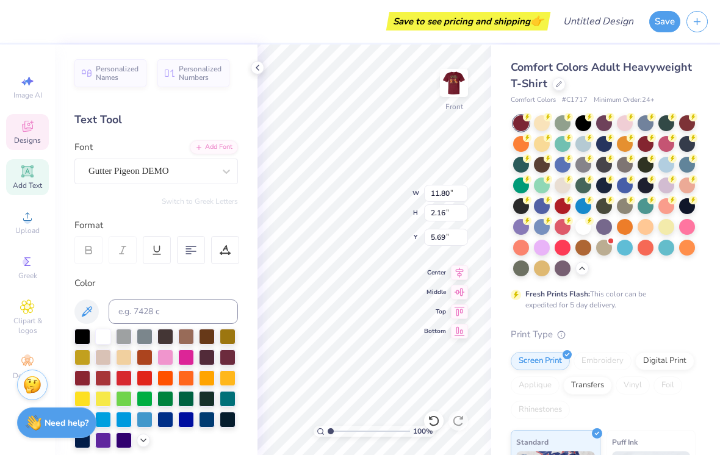
scroll to position [1, 0]
type textarea "D"
type textarea "Bobcat"
type input "8.90"
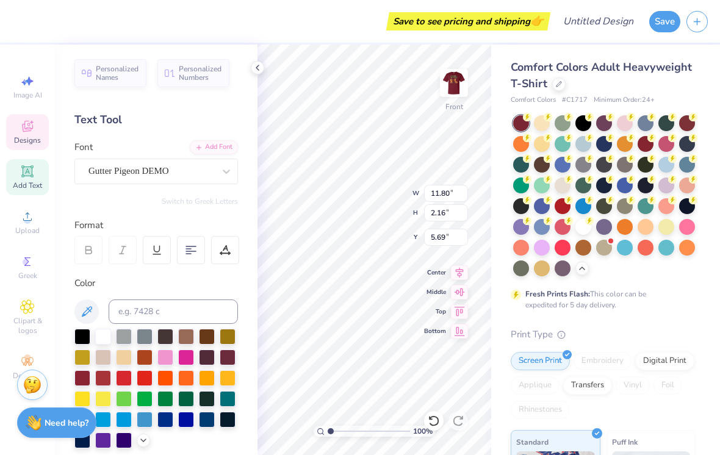
type input "2.04"
type input "6.07"
type input "11.57"
type input "2.66"
type input "5.45"
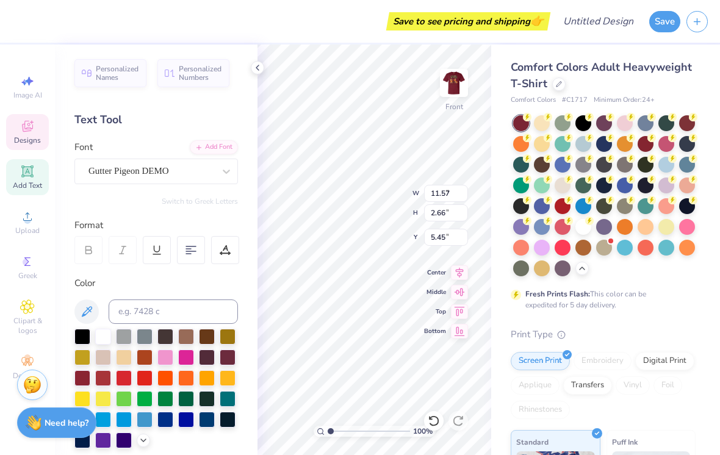
type input "4.69"
type input "1.08"
type input "5.47"
type input "9.28"
type input "2.13"
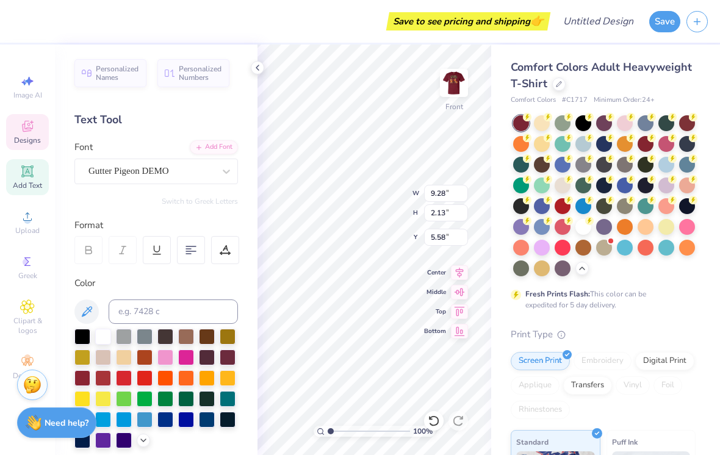
type input "5.98"
type input "10.67"
type input "2.45"
type input "5.26"
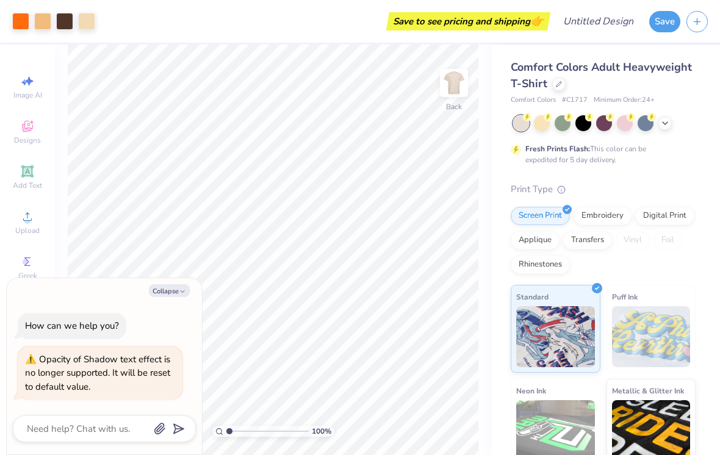
click at [452, 84] on img at bounding box center [454, 83] width 24 height 24
click at [176, 295] on button "Collapse" at bounding box center [169, 290] width 41 height 13
type textarea "x"
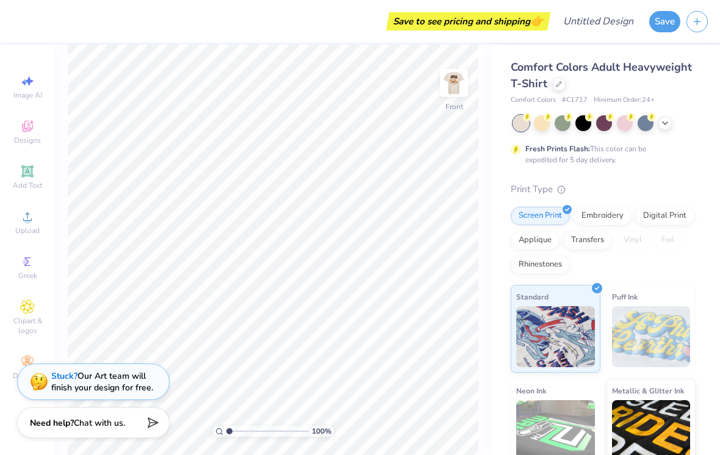
click at [30, 125] on icon at bounding box center [27, 126] width 11 height 11
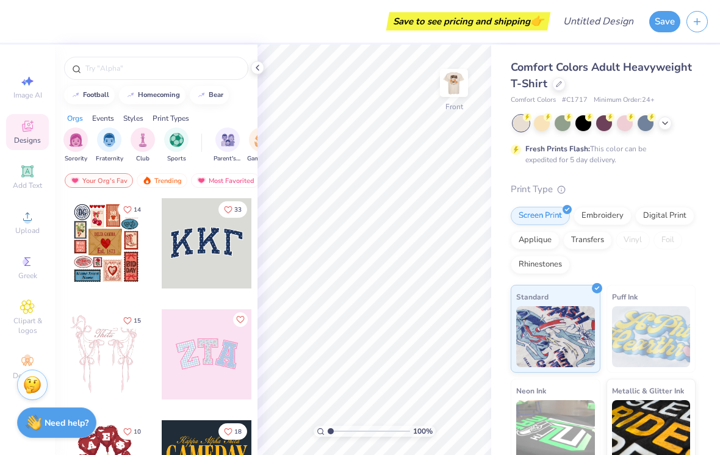
click at [225, 147] on img "filter for Parent's Weekend" at bounding box center [228, 140] width 14 height 14
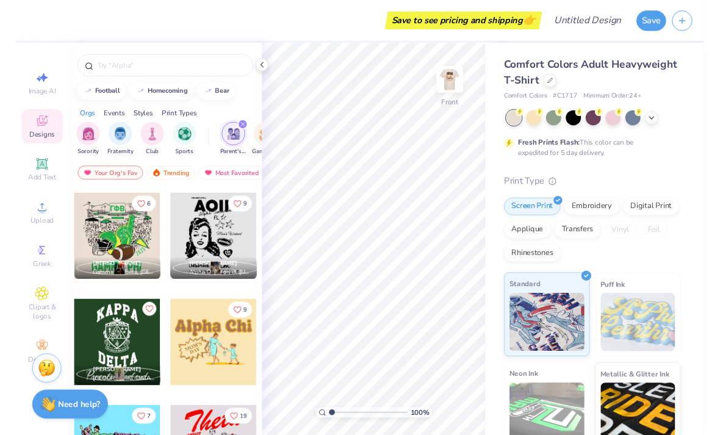
scroll to position [2443, 0]
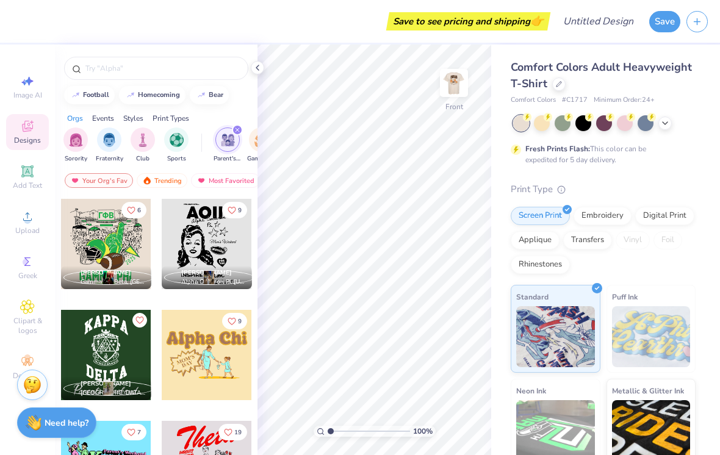
click at [138, 251] on div at bounding box center [106, 244] width 90 height 90
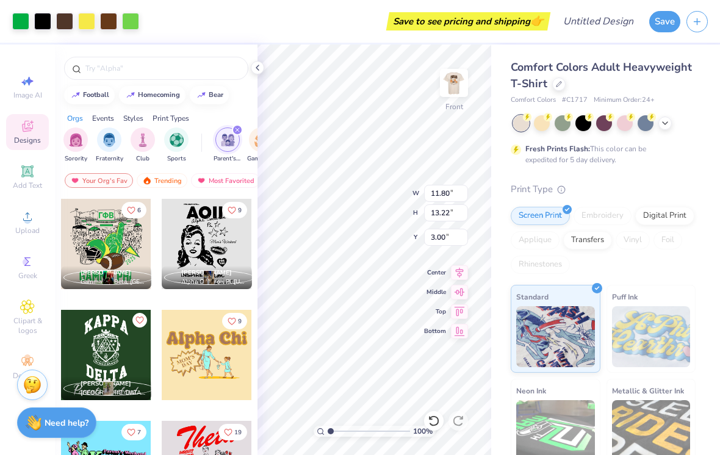
type input "6.26"
click at [131, 21] on div at bounding box center [130, 21] width 17 height 17
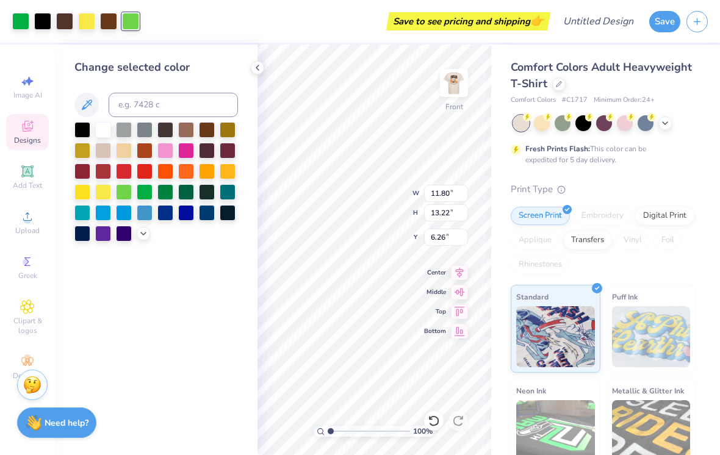
click at [77, 179] on div at bounding box center [82, 172] width 16 height 16
click at [24, 25] on div at bounding box center [20, 21] width 17 height 17
click at [79, 177] on div at bounding box center [82, 172] width 16 height 16
click at [91, 26] on div at bounding box center [86, 21] width 17 height 17
click at [84, 172] on div at bounding box center [82, 172] width 16 height 16
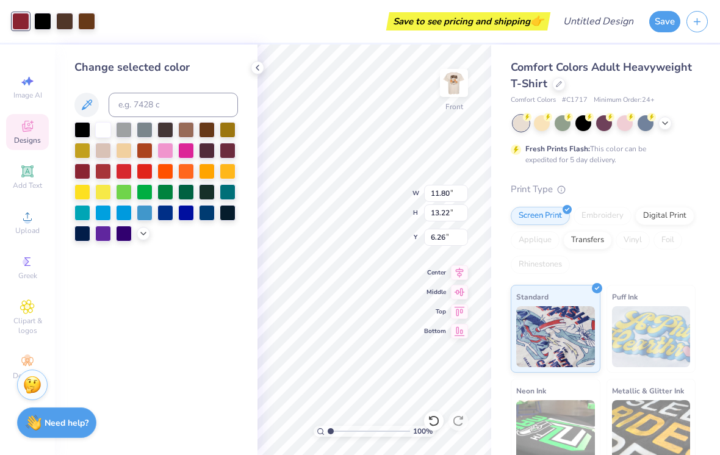
click at [70, 13] on div at bounding box center [64, 21] width 17 height 17
click at [203, 128] on div at bounding box center [207, 130] width 16 height 16
click at [15, 9] on div "Art colors" at bounding box center [36, 21] width 73 height 43
click at [20, 23] on div at bounding box center [20, 21] width 17 height 17
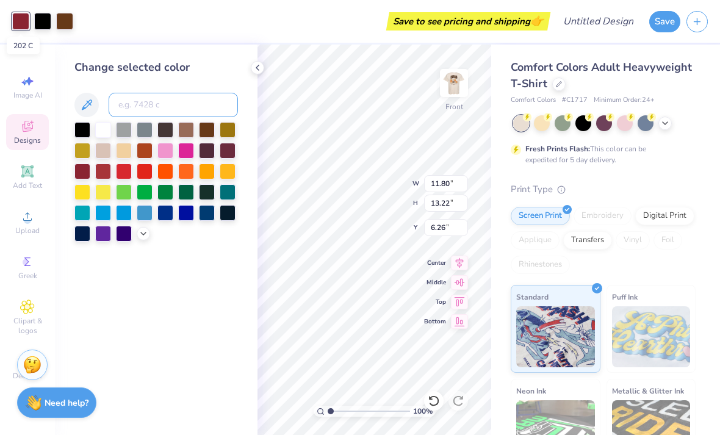
click at [181, 115] on input at bounding box center [173, 105] width 129 height 24
type input "800000"
click at [150, 237] on div at bounding box center [143, 233] width 13 height 13
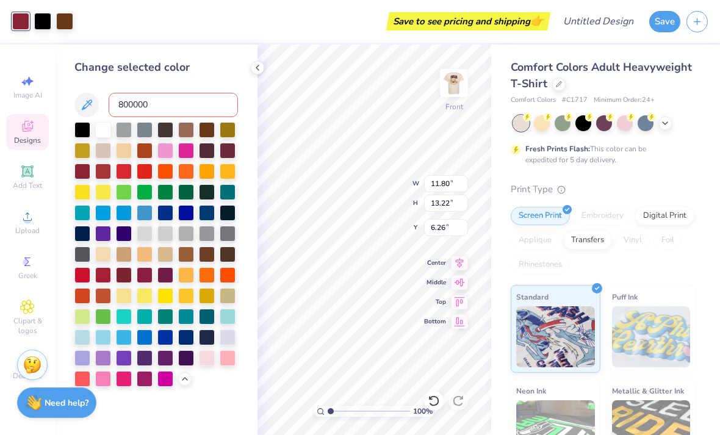
click at [125, 280] on div at bounding box center [124, 275] width 16 height 16
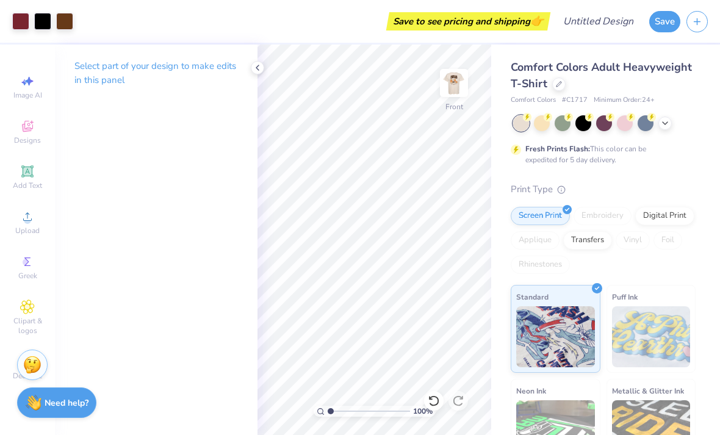
click at [455, 85] on img at bounding box center [454, 83] width 24 height 24
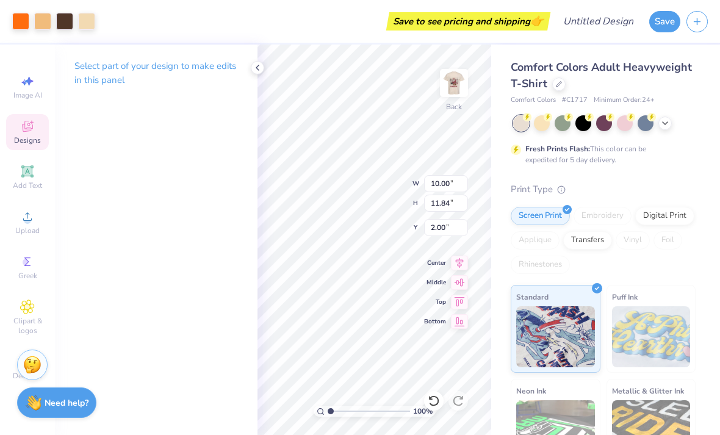
type input "10.08"
type input "11.88"
type input "2.01"
type input "0.75"
type input "0.33"
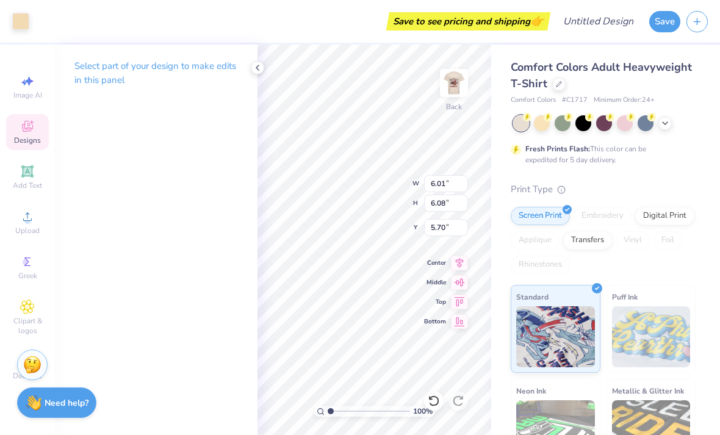
type input "9.32"
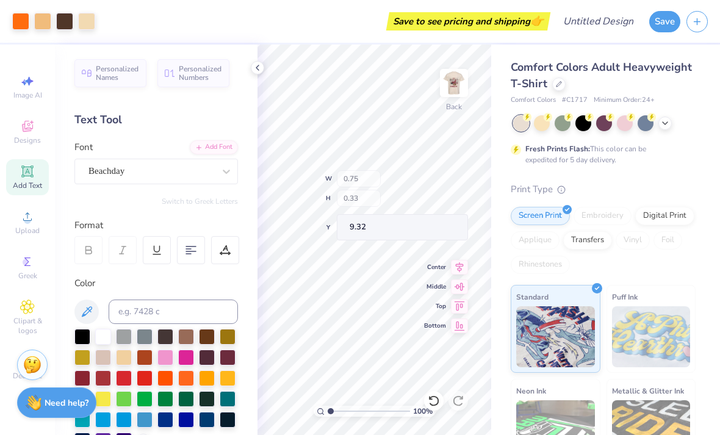
type input "1.99"
type input "1.54"
type input "7.50"
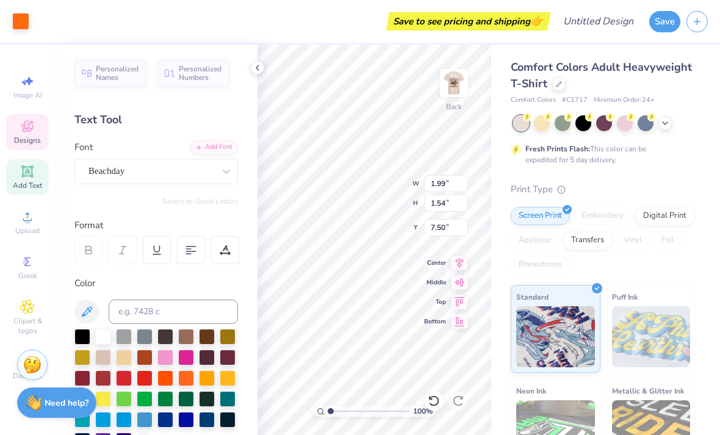
scroll to position [0, 0]
type input "7.36"
type input "6.58"
type input "4.34"
type input "8.16"
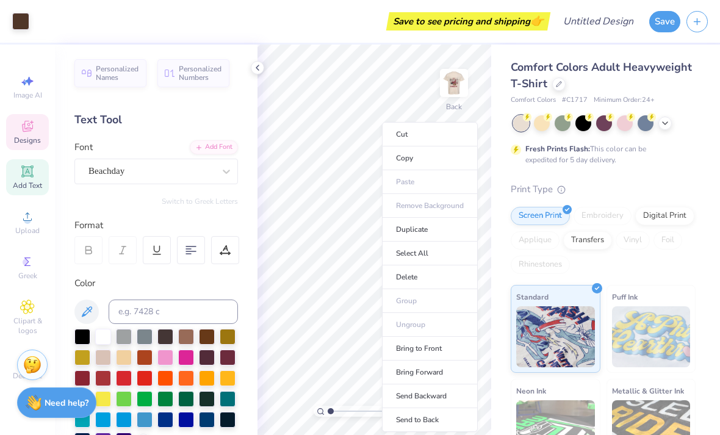
type input "4.65"
type input "3.78"
type input "8.72"
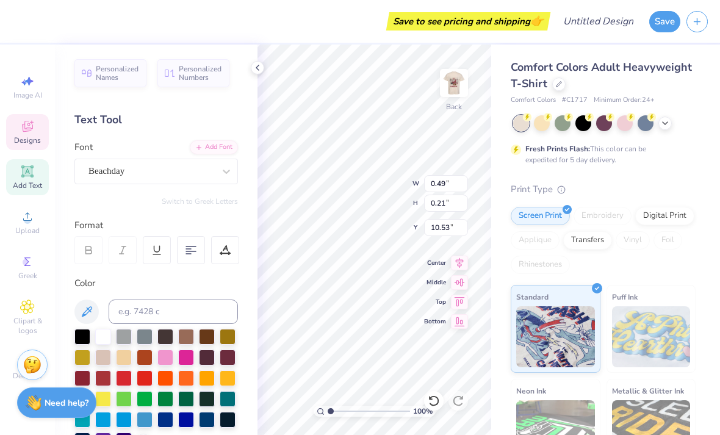
type input "0.95"
type input "1.05"
type input "10.42"
type input "6.15"
type input "1.01"
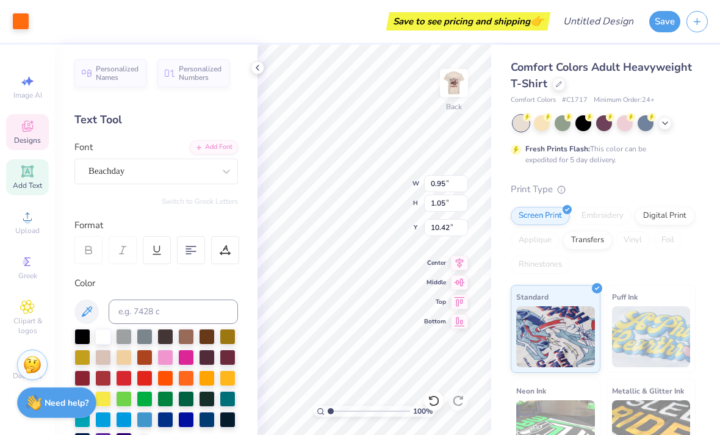
type input "12.32"
type textarea "z e t a"
type input "2.51"
type input "0.72"
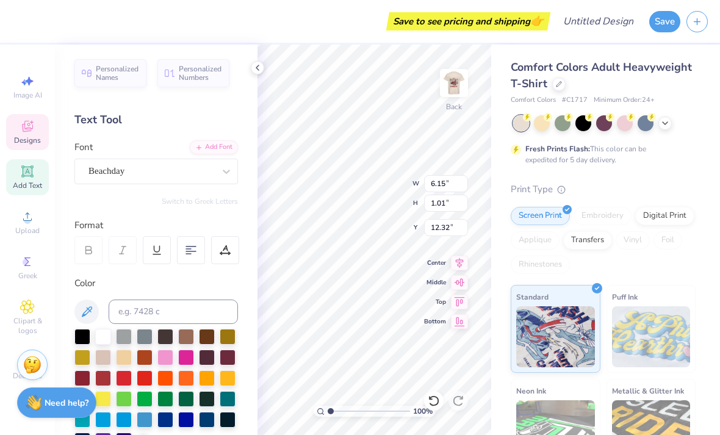
type input "12.51"
type textarea "a"
type input "1.80"
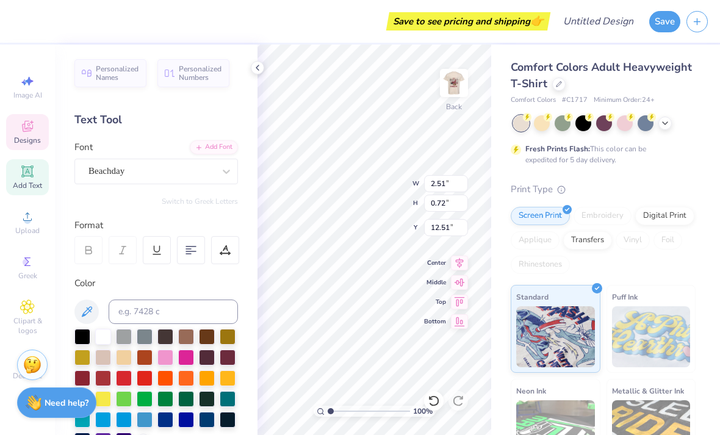
type input "0.64"
type input "13.25"
type input "1.05"
type input "1.83"
type input "12.70"
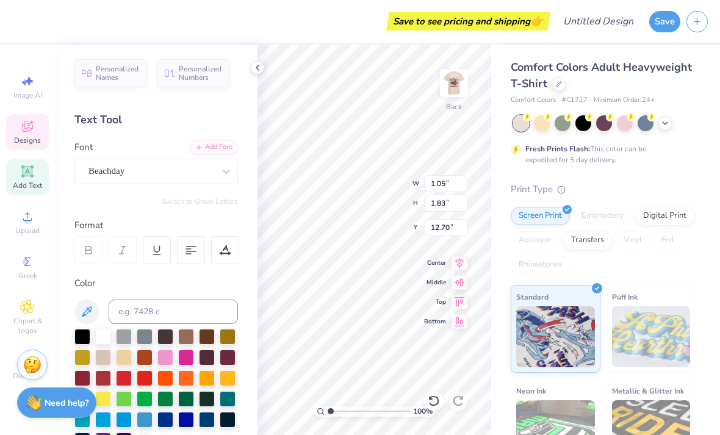
type input "8.17"
type input "2.73"
type input "3.76"
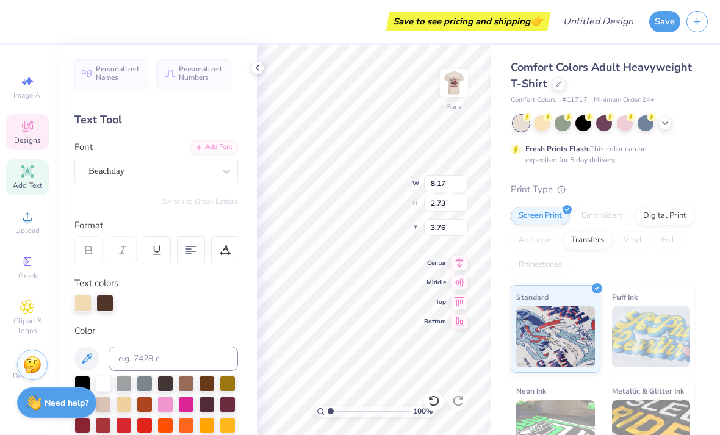
scroll to position [1, 1]
type textarea "W"
type input "8.06"
type input "2.84"
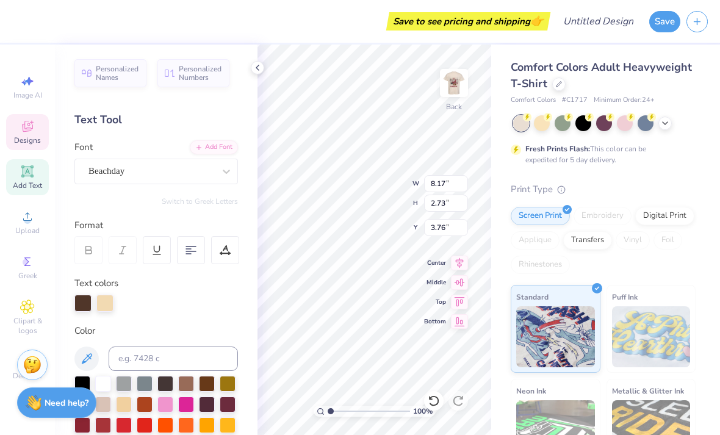
type input "2.01"
type input "1.03"
type input "1.59"
type input "2.11"
type input "8.06"
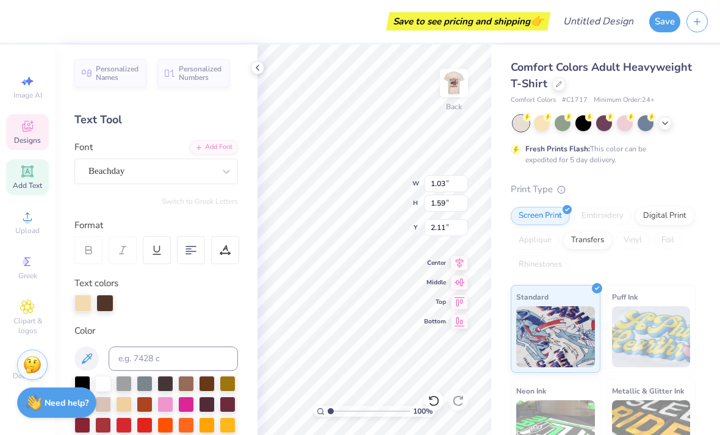
type input "2.84"
type input "2.01"
type textarea "P"
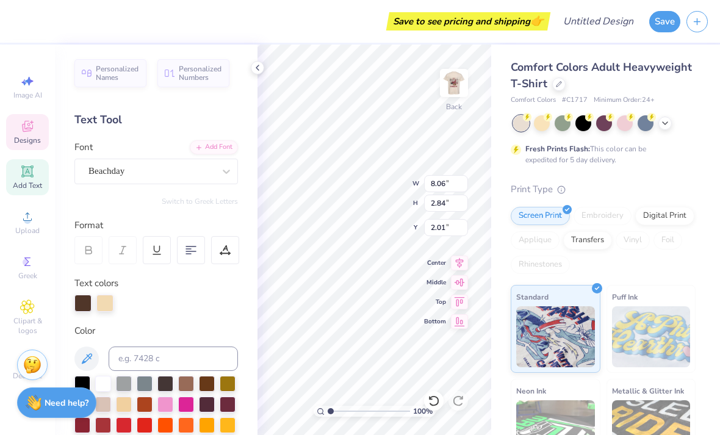
type input "1.03"
type input "1.59"
type input "3.96"
type input "2.11"
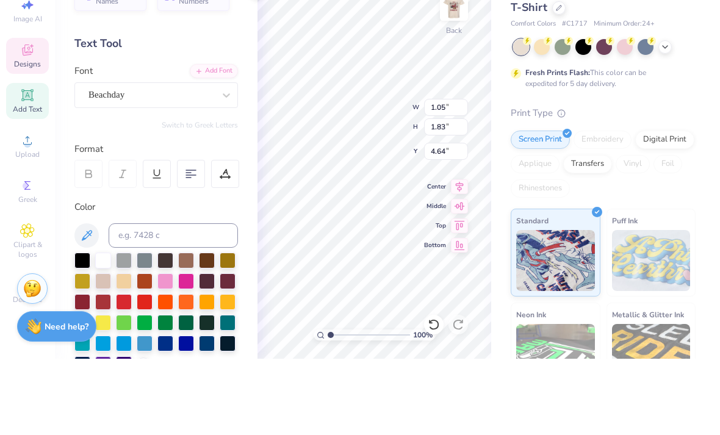
scroll to position [1, 1]
type textarea "1"
type input "0.53"
type input "0.34"
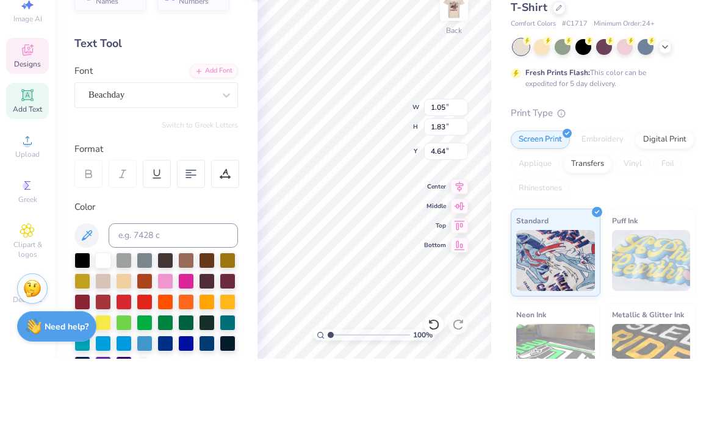
type input "5.39"
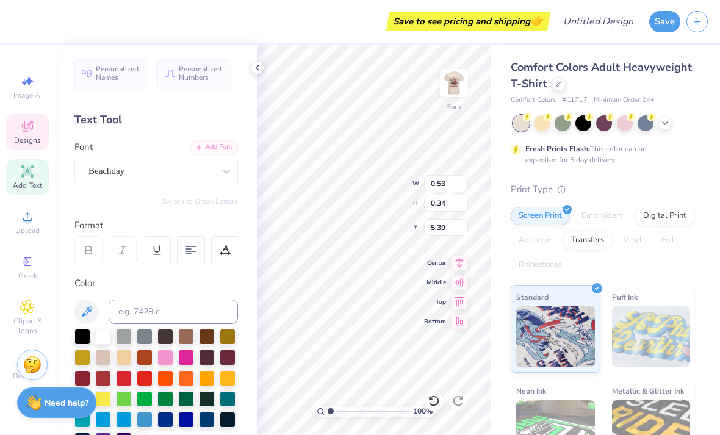
type input "0.22"
type input "0.52"
type input "5.30"
type input "1.73"
type input "4.19"
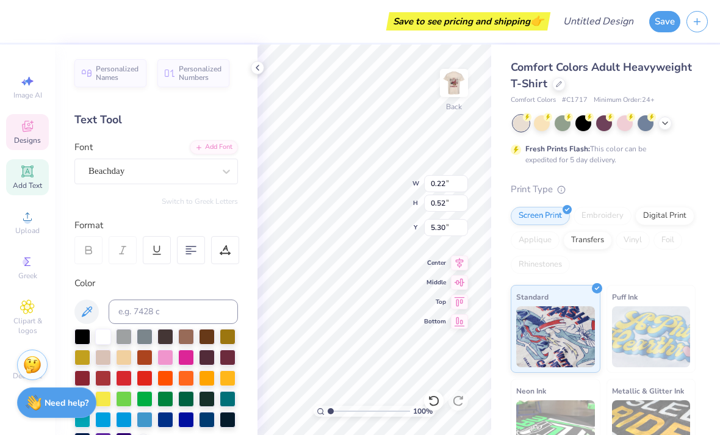
type input "5.39"
type input "4.65"
type input "3.78"
type input "8.72"
type input "1.60"
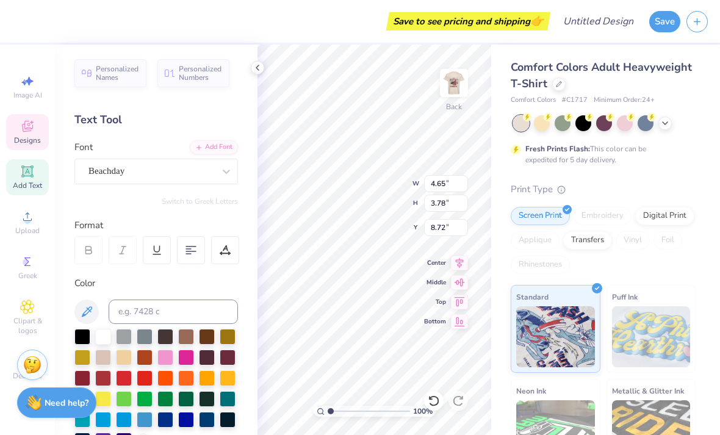
type input "1.21"
type input "9.99"
type input "4.65"
type input "3.78"
type input "8.72"
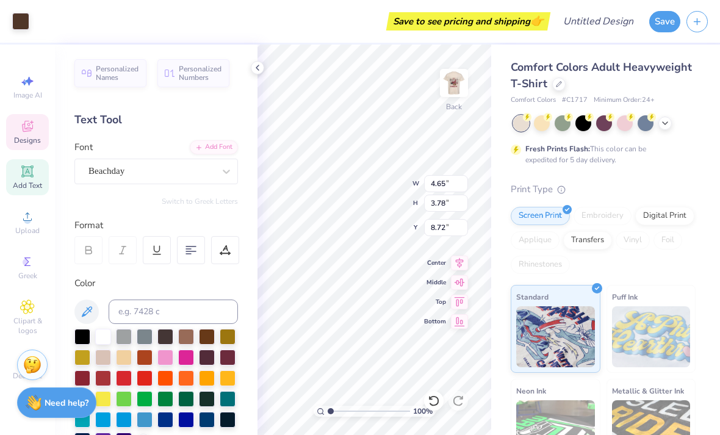
type input "1.60"
type input "1.21"
type input "3.00"
type input "2.03"
type input "1.03"
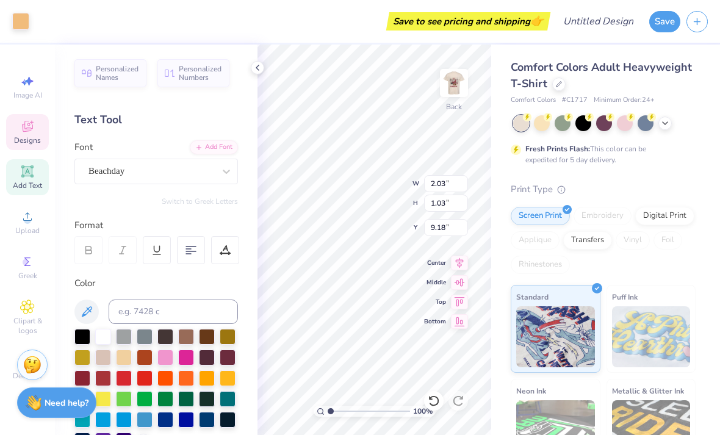
type input "4.21"
type input "6.56"
type input "1.60"
type input "1.21"
type input "6.56"
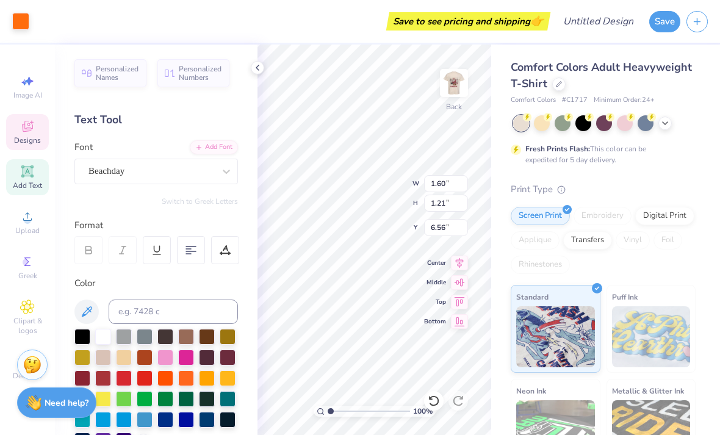
type input "7.83"
type input "5.90"
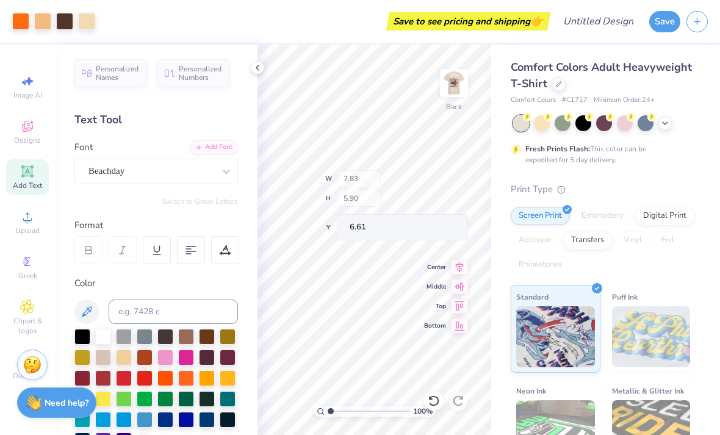
type input "14.83"
type input "4.65"
type input "3.78"
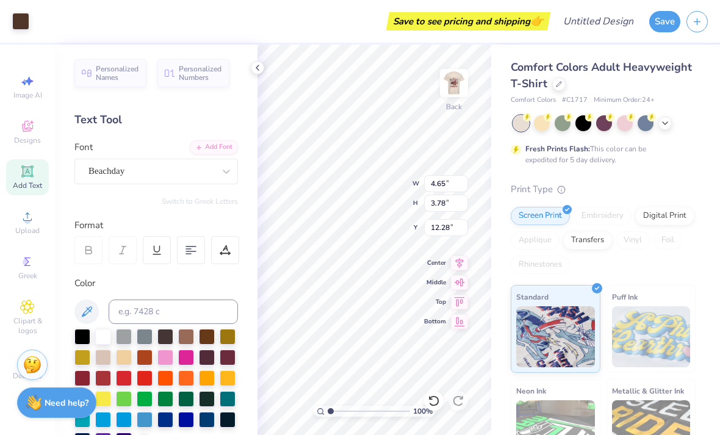
type input "17.78"
type input "1.27"
type input "1.38"
type input "11.76"
type input "0.74"
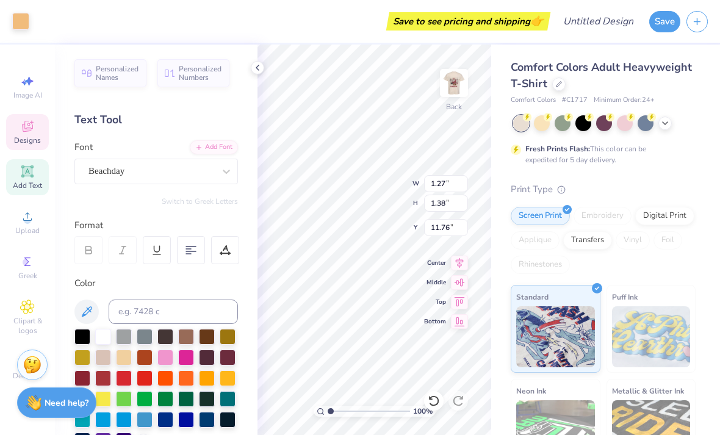
type input "0.81"
type input "12.31"
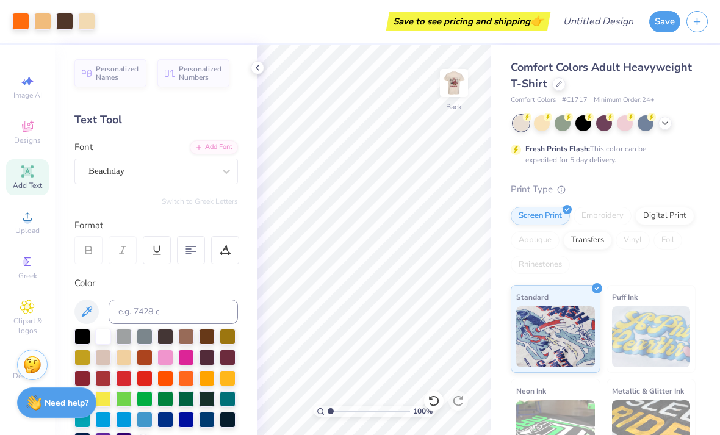
click at [635, 200] on div "Print Type Screen Print Embroidery Digital Print Applique Transfers Vinyl Foil …" at bounding box center [603, 371] width 185 height 379
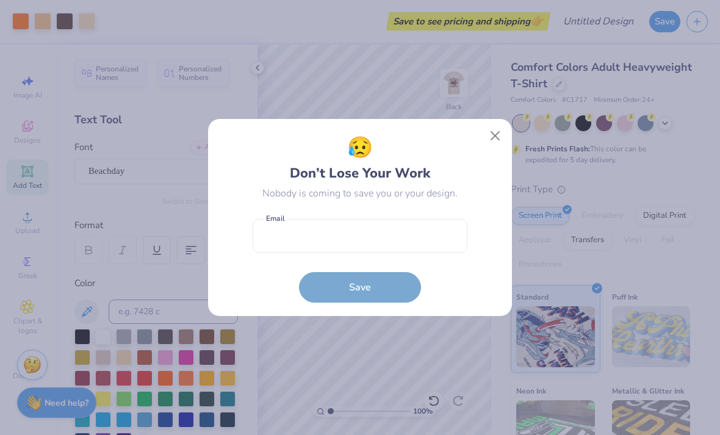
click at [489, 132] on button "Close" at bounding box center [495, 136] width 23 height 23
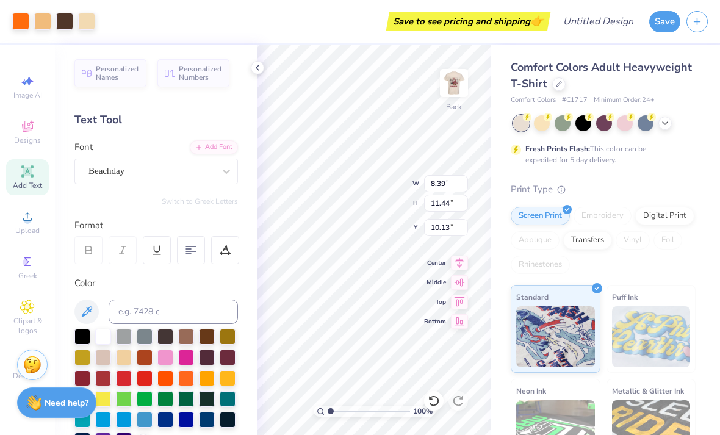
type input "4.84"
type input "6.59"
type input "15.34"
type input "3.10"
type input "4.82"
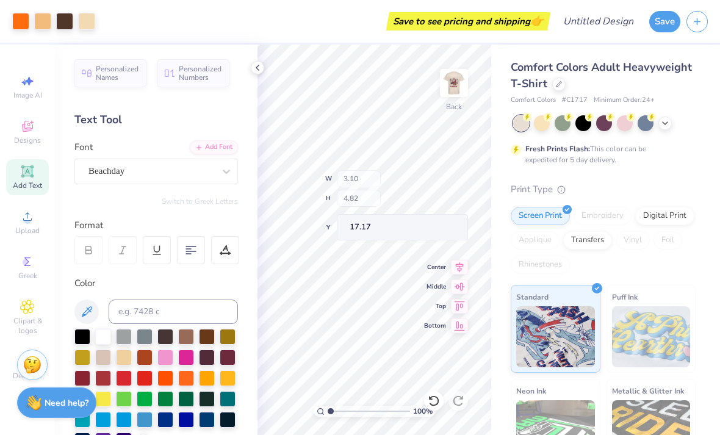
type input "16.32"
click at [35, 137] on span "Designs" at bounding box center [27, 140] width 27 height 10
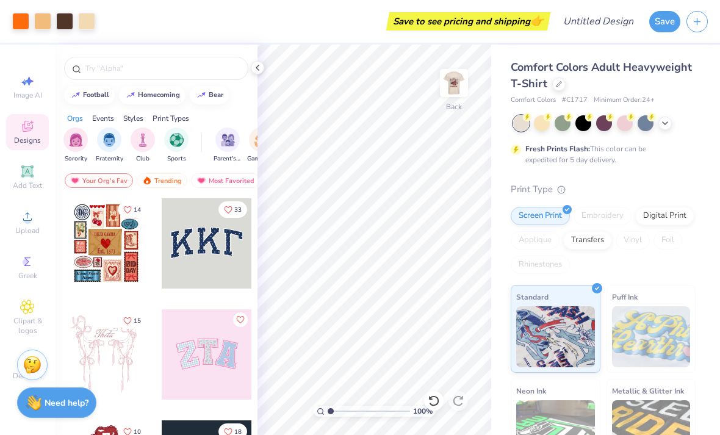
click at [209, 73] on input "text" at bounding box center [162, 68] width 156 height 12
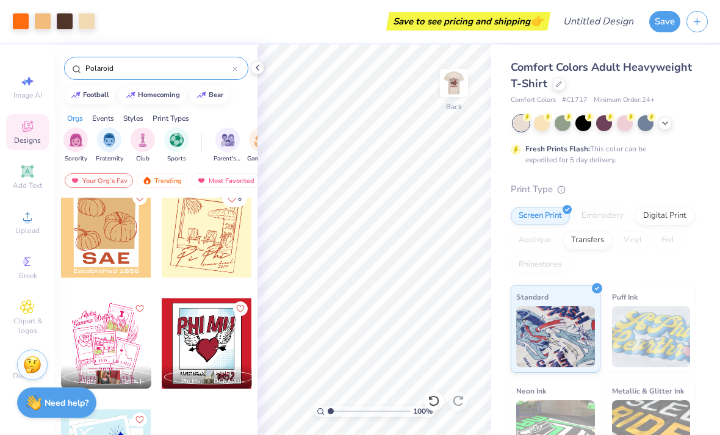
scroll to position [345, 0]
click at [189, 70] on input "Polaroid" at bounding box center [158, 68] width 148 height 12
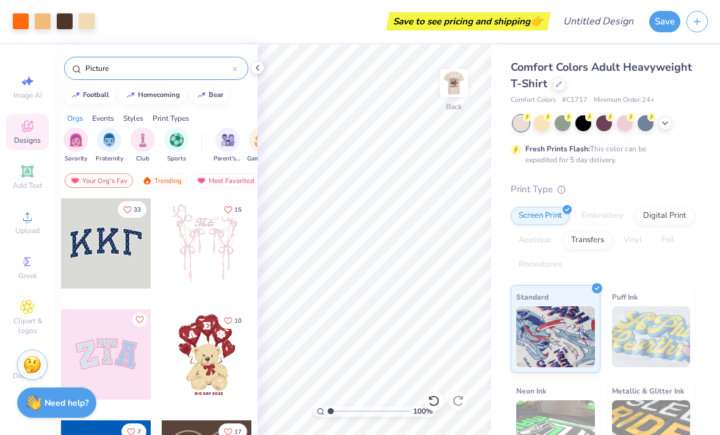
type input "Picture"
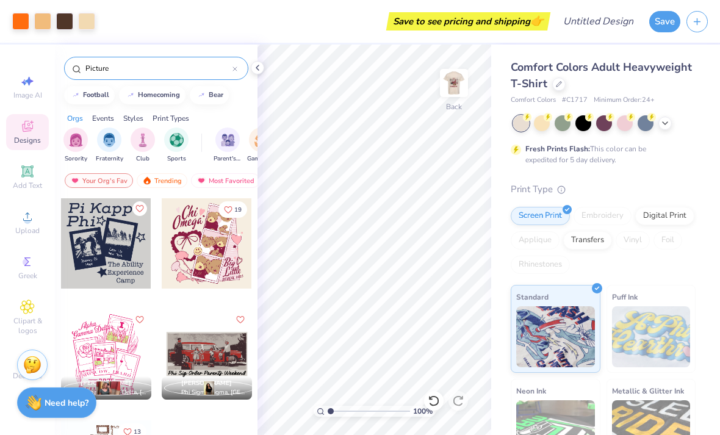
scroll to position [0, 0]
click at [149, 74] on input "Picture" at bounding box center [158, 68] width 148 height 12
click at [231, 65] on input "Picture" at bounding box center [158, 68] width 148 height 12
click at [234, 74] on div at bounding box center [235, 68] width 5 height 11
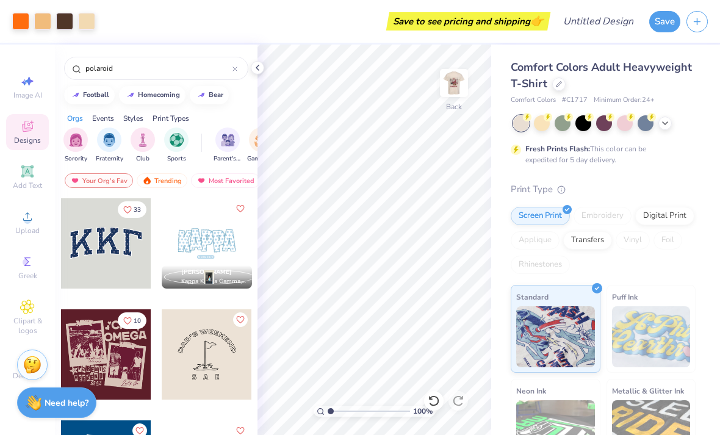
type input "polaroid"
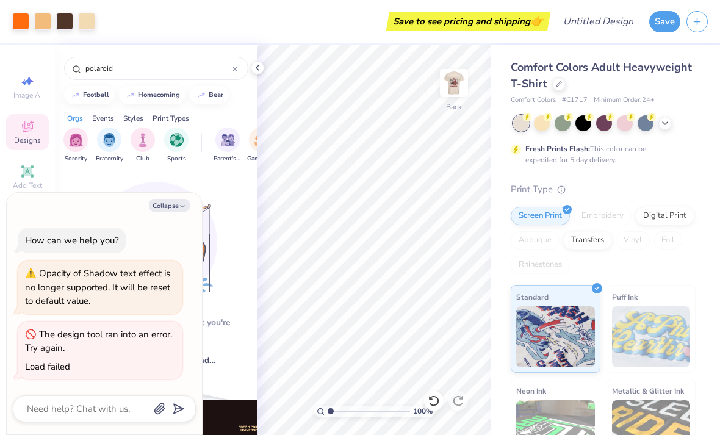
click at [184, 206] on icon "button" at bounding box center [182, 206] width 7 height 7
type textarea "x"
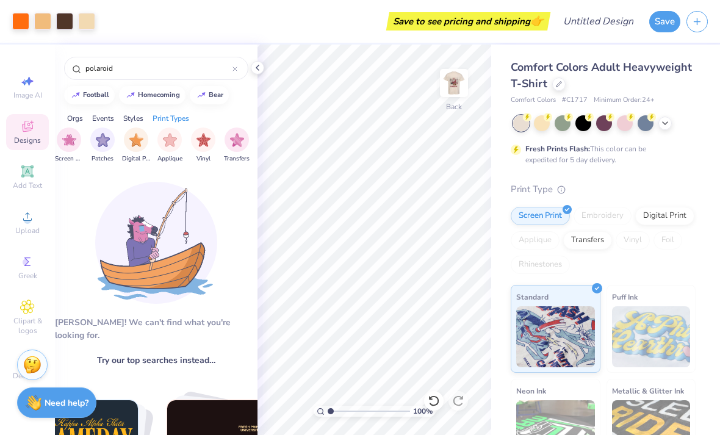
scroll to position [0, 1034]
click at [453, 88] on img at bounding box center [454, 83] width 24 height 24
click at [261, 65] on icon at bounding box center [258, 68] width 10 height 10
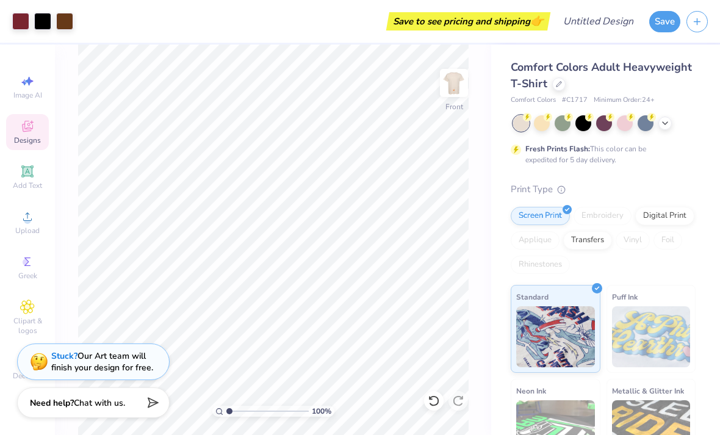
type input "1.01801211430069"
type textarea "x"
type input "1.01801211430069"
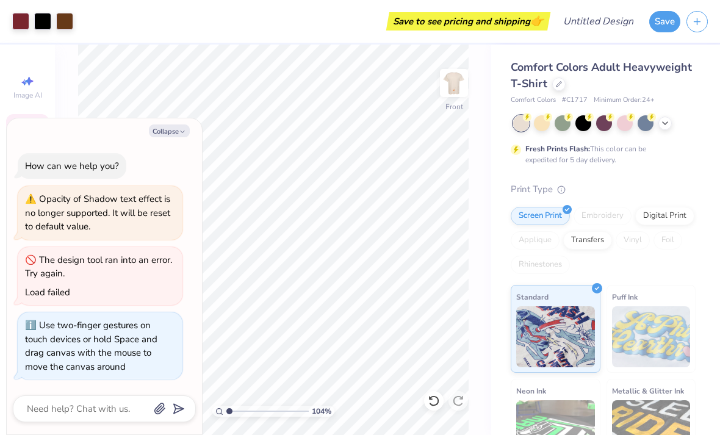
type textarea "x"
type input "1.03878016333482"
type textarea "x"
type input "1"
click at [174, 137] on button "Collapse" at bounding box center [169, 131] width 41 height 13
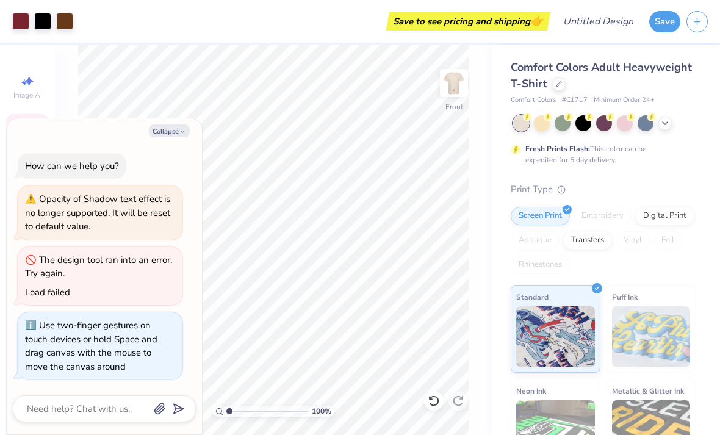
type textarea "x"
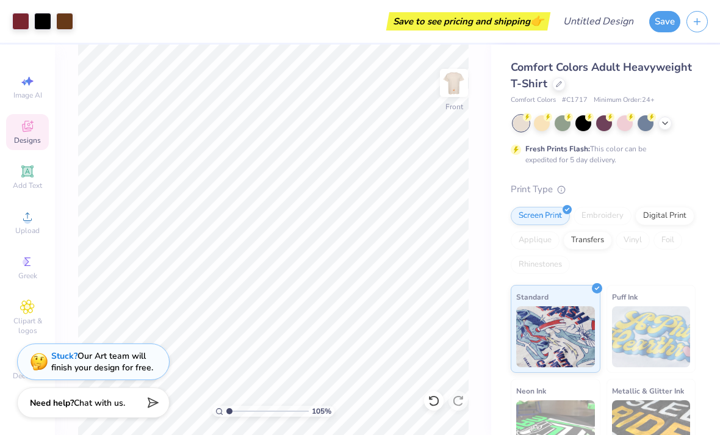
type input "1"
type input "7.71"
click at [234, 411] on input "range" at bounding box center [267, 411] width 82 height 11
type input "1"
type input "9.39"
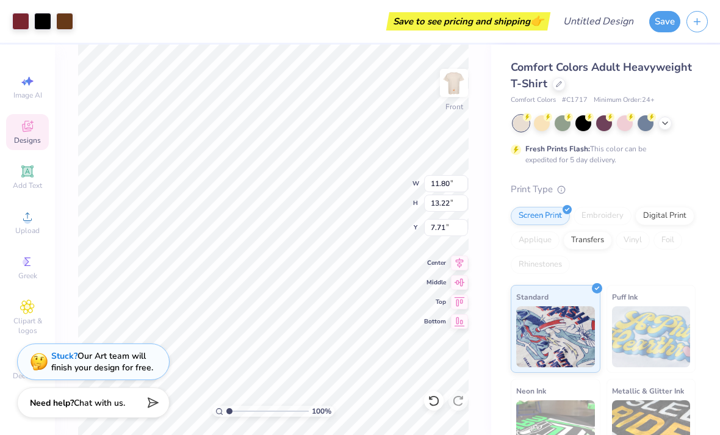
type input "10.52"
type input "9.21"
type input "6.70"
type input "7.51"
type input "12.00"
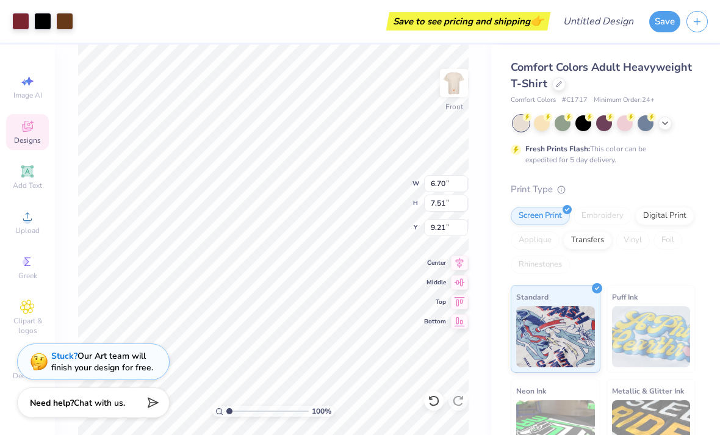
type input "13.45"
type input "4.82"
type input "12.94"
type input "14.50"
type input "4.88"
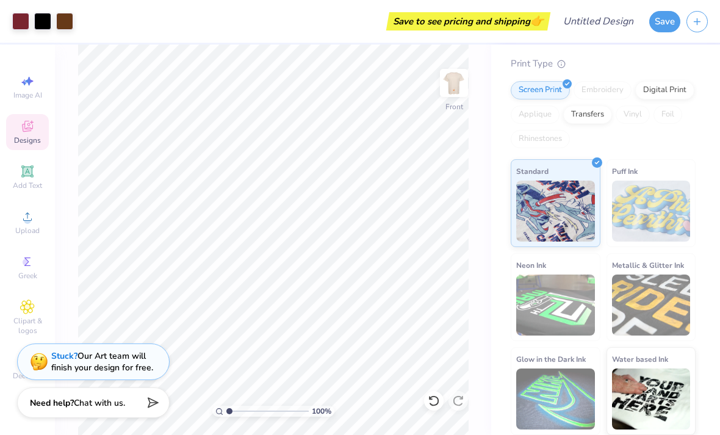
scroll to position [125, 0]
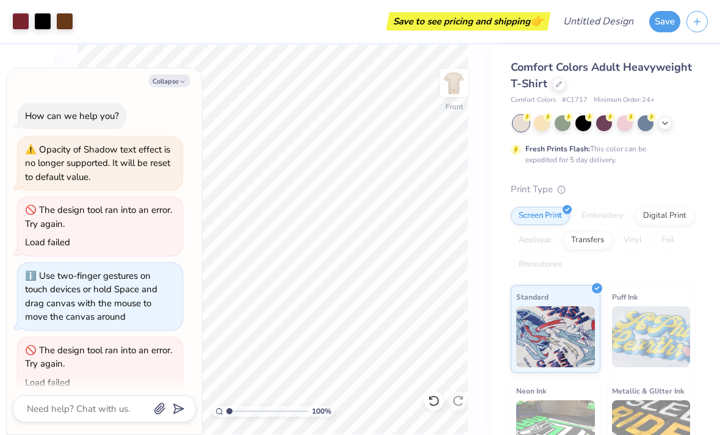
type textarea "x"
